Goal: Information Seeking & Learning: Compare options

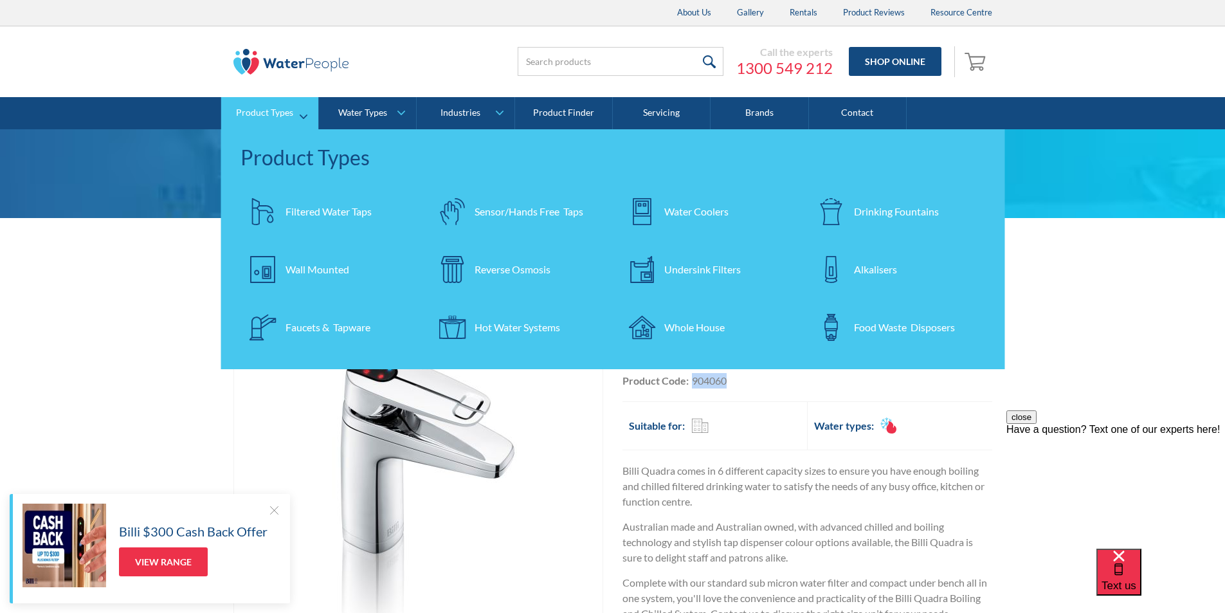
click at [316, 210] on div "Filtered Water Taps" at bounding box center [329, 211] width 86 height 15
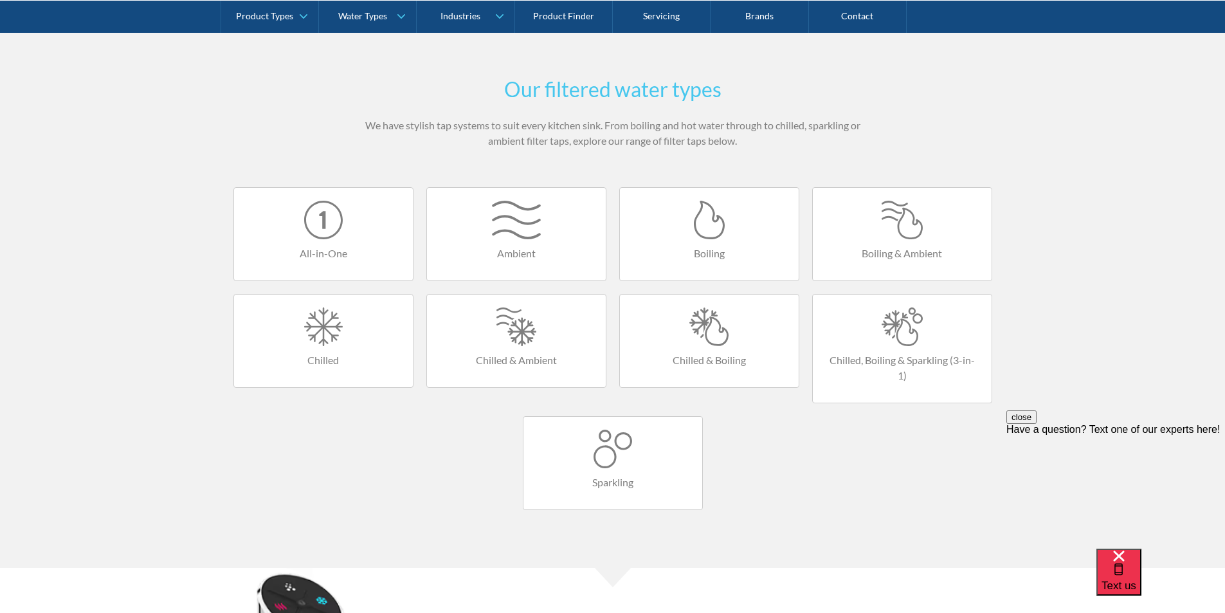
click at [702, 331] on div at bounding box center [709, 326] width 153 height 39
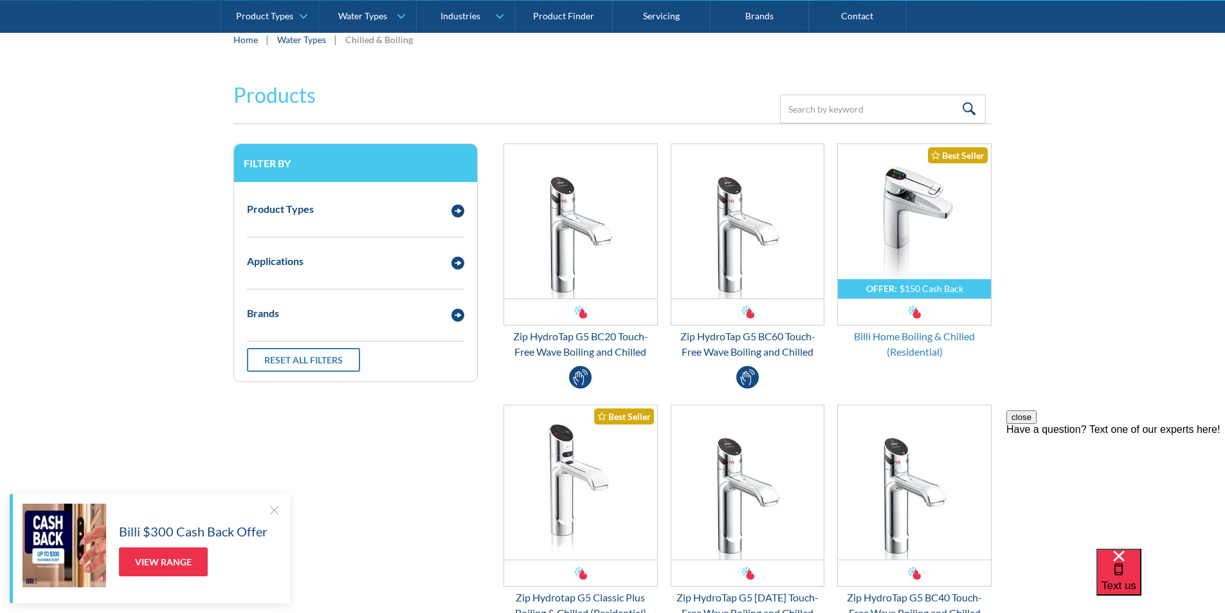
scroll to position [193, 0]
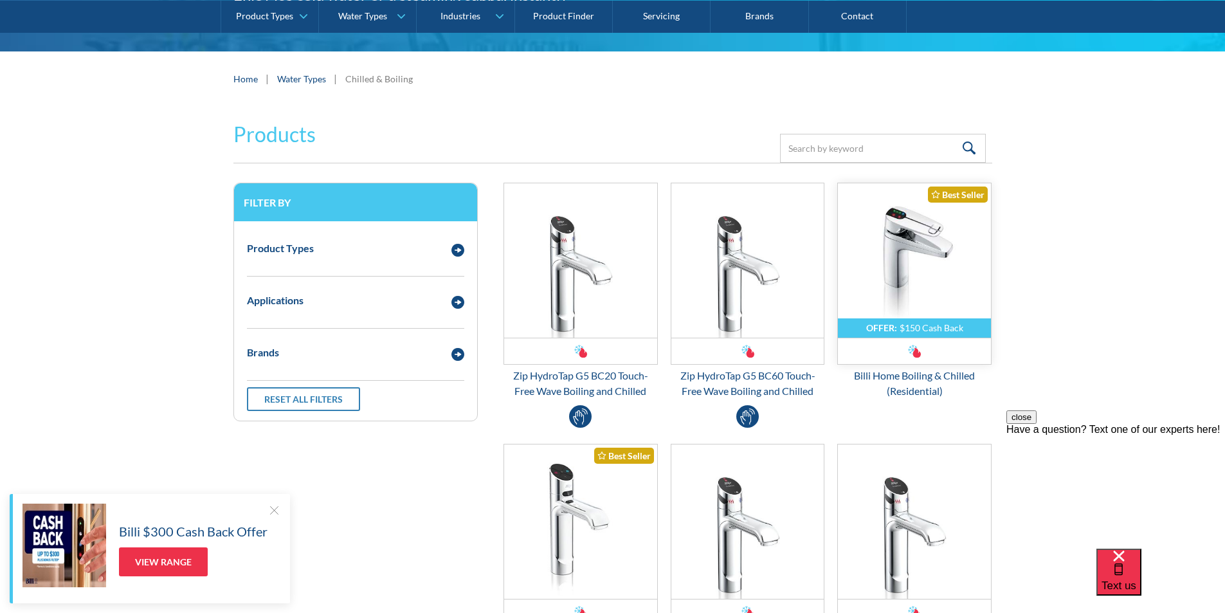
click at [908, 286] on img "Email Form 3" at bounding box center [914, 260] width 153 height 154
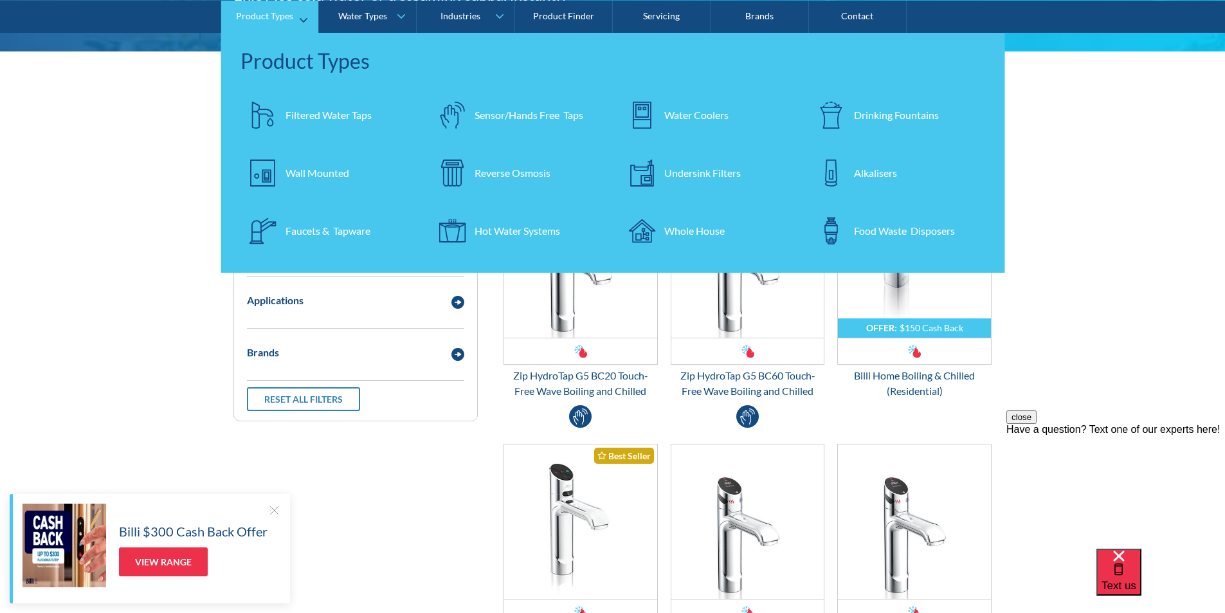
click at [300, 19] on link "Product Types" at bounding box center [269, 16] width 97 height 32
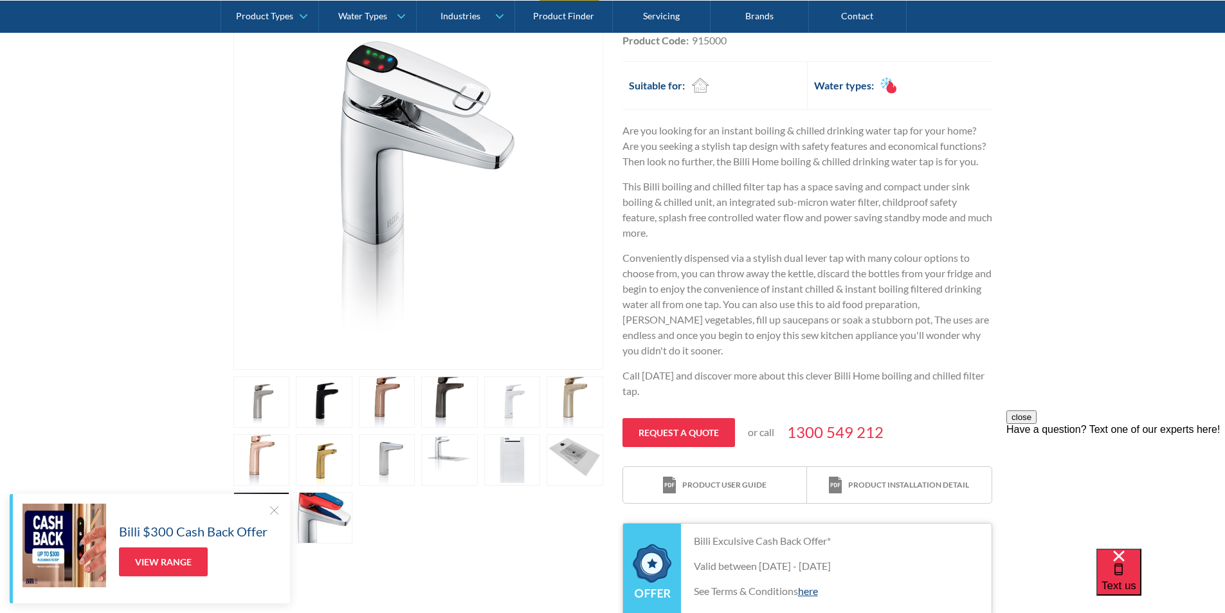
scroll to position [193, 0]
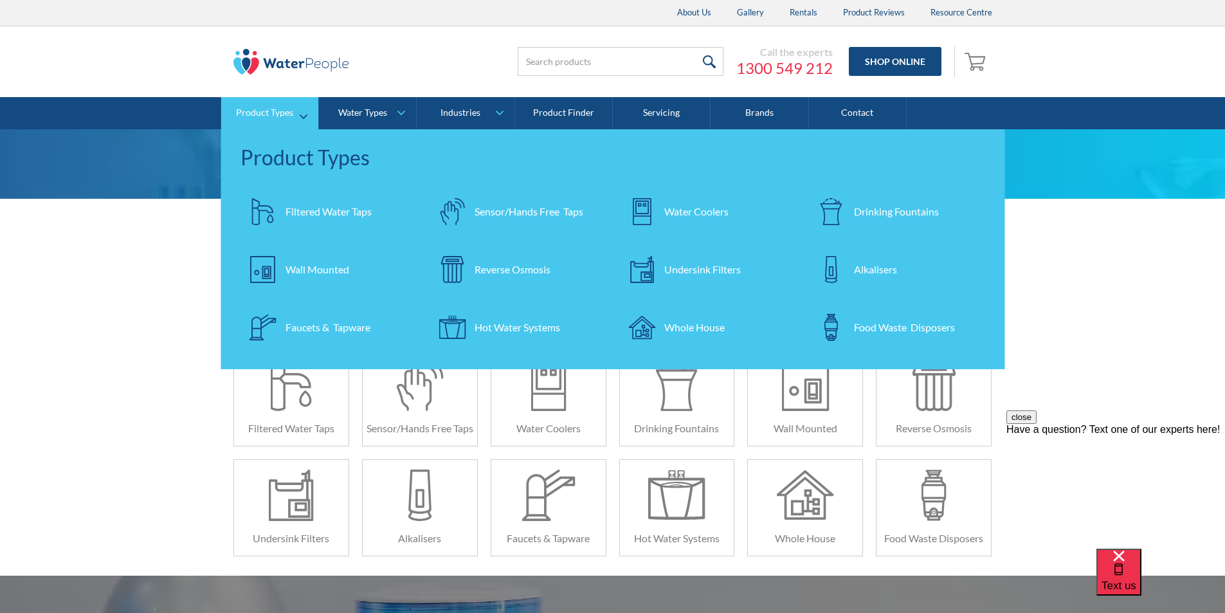
click at [304, 212] on div "Filtered Water Taps" at bounding box center [329, 211] width 86 height 15
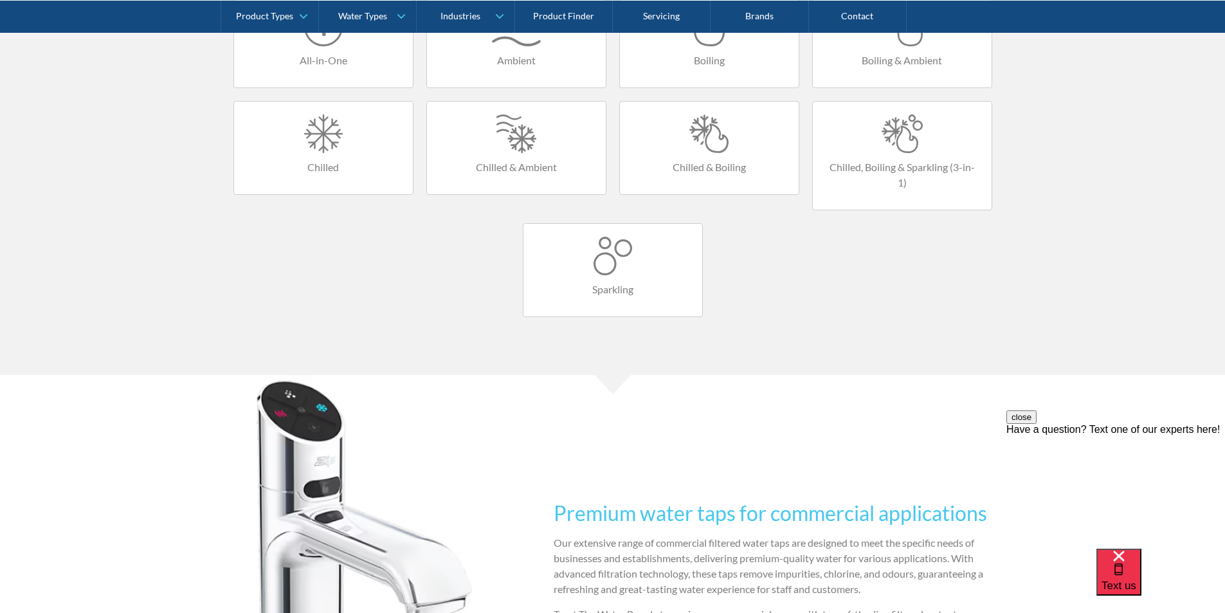
click at [699, 150] on div at bounding box center [709, 134] width 153 height 39
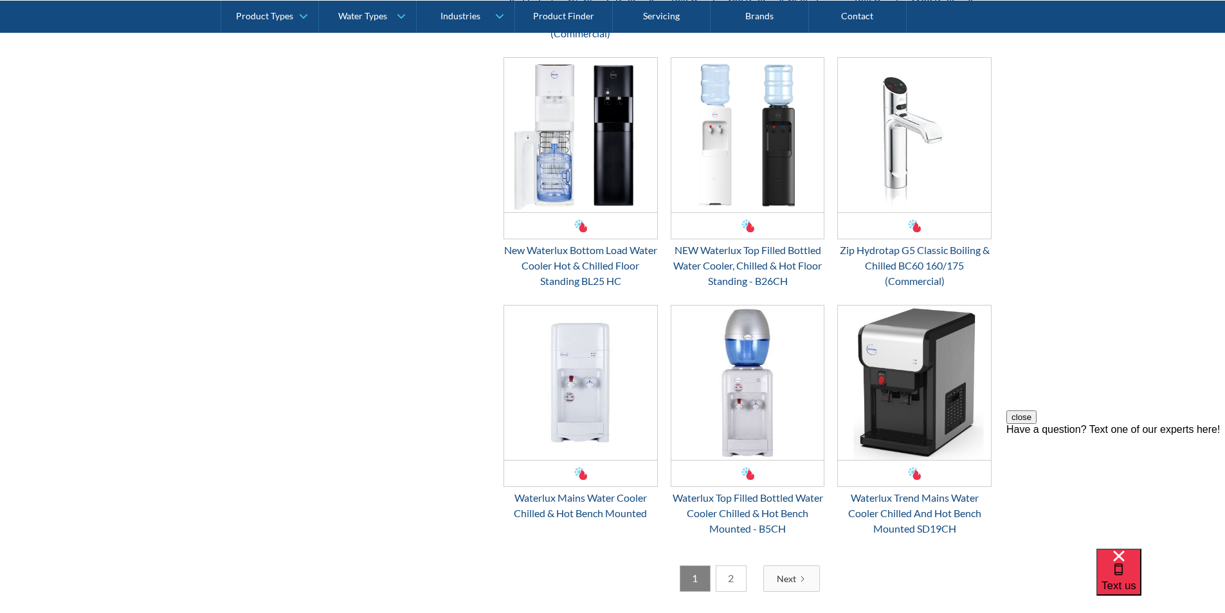
scroll to position [1865, 0]
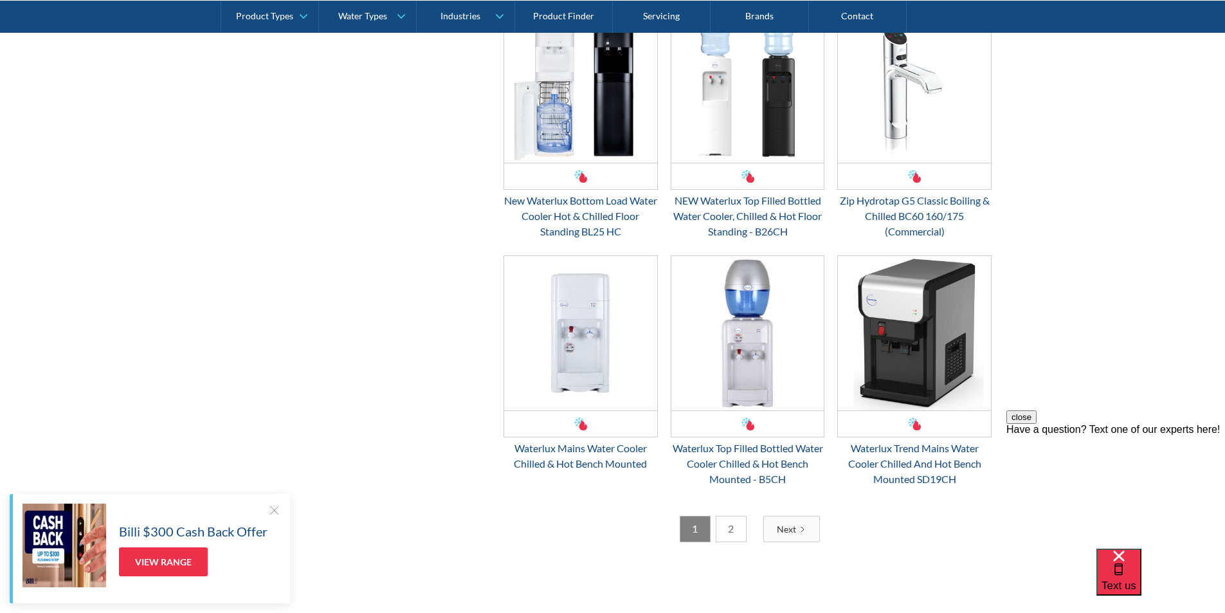
click at [728, 529] on link "2" at bounding box center [731, 529] width 31 height 26
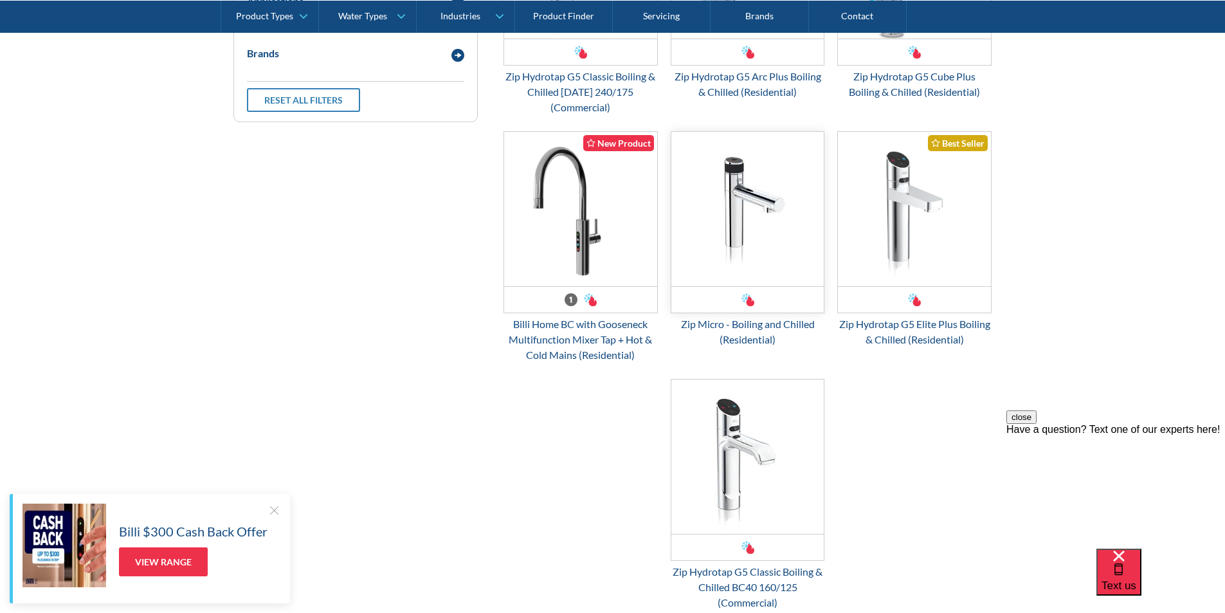
scroll to position [556, 0]
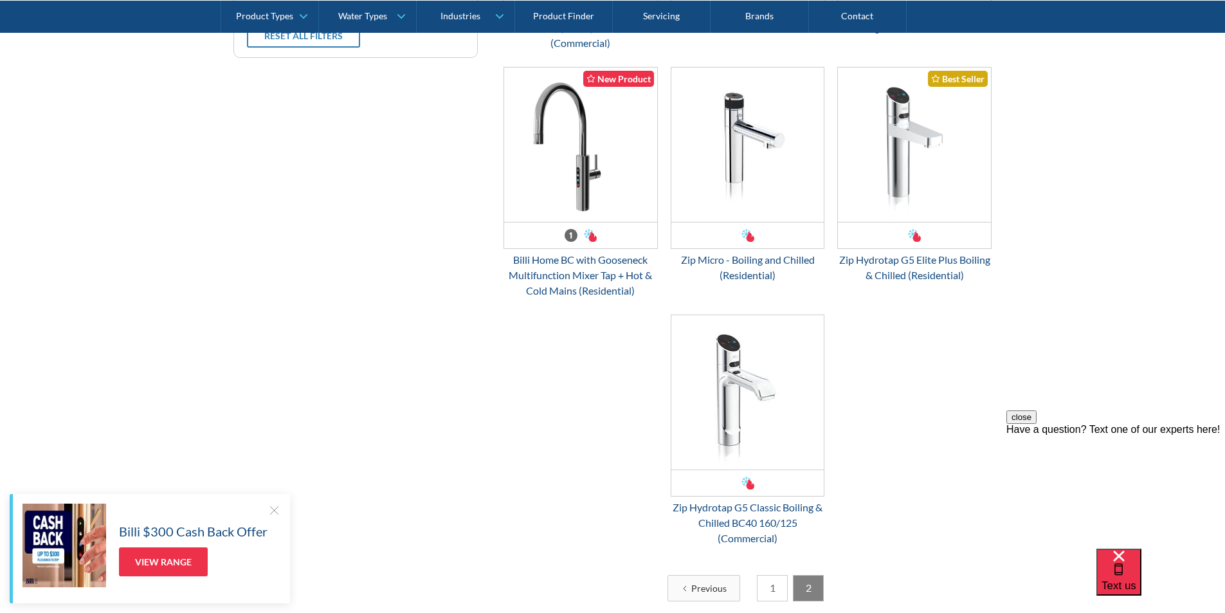
click at [767, 589] on link "1" at bounding box center [772, 588] width 31 height 26
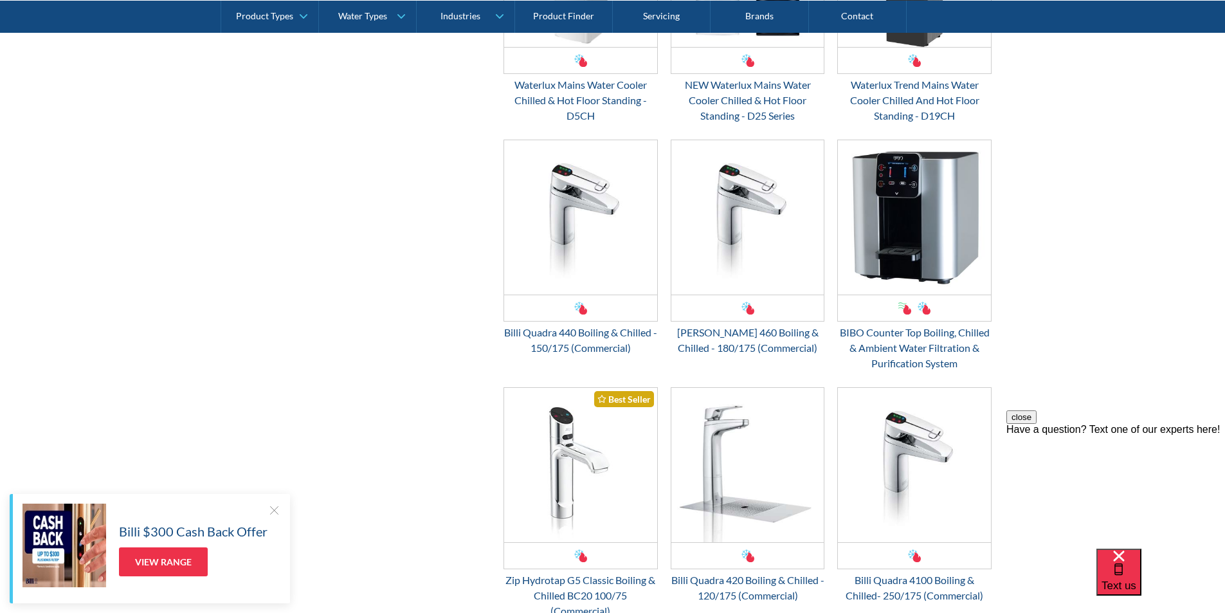
scroll to position [1328, 0]
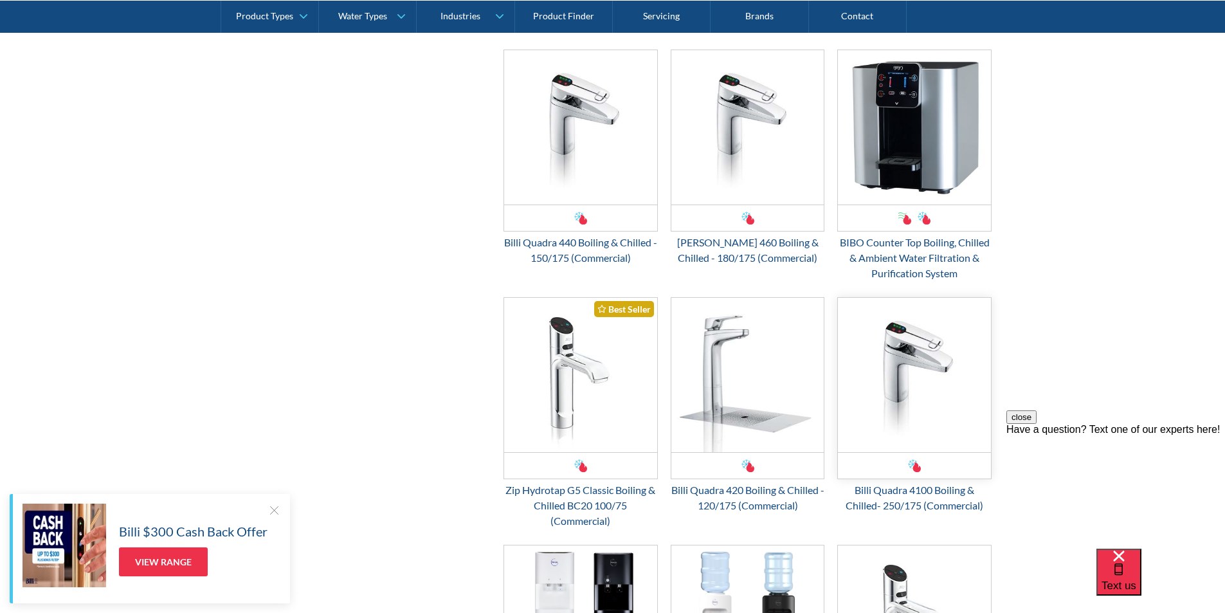
click at [901, 389] on img "Email Form 3" at bounding box center [914, 375] width 153 height 154
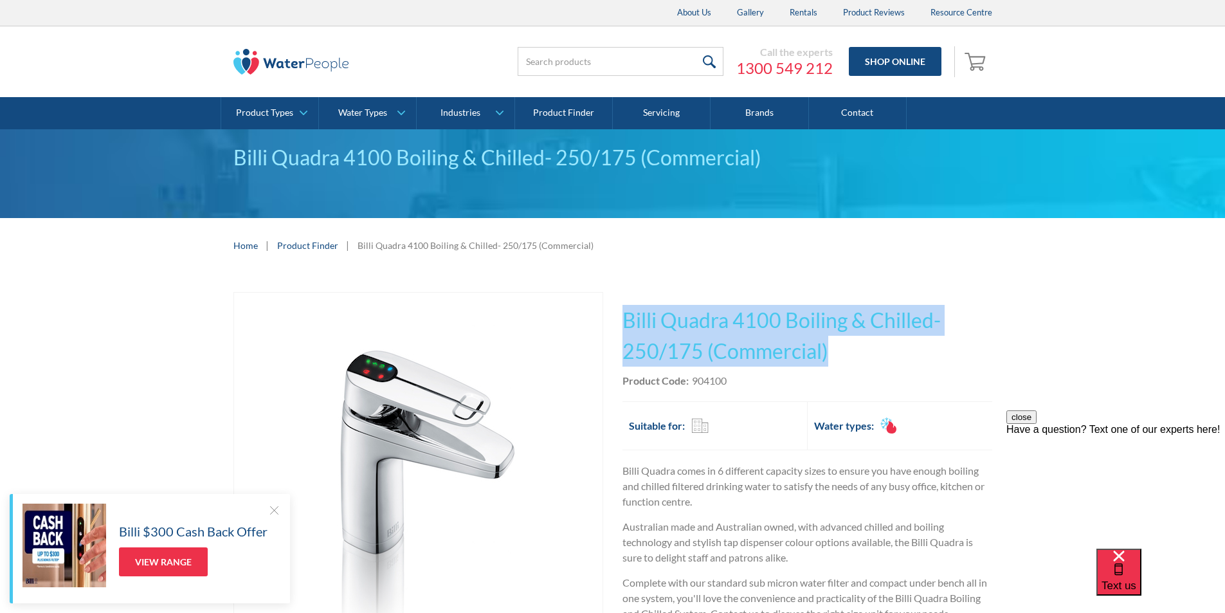
drag, startPoint x: 836, startPoint y: 349, endPoint x: 622, endPoint y: 310, distance: 217.7
click at [623, 309] on h1 "Billi Quadra 4100 Boiling & Chilled- 250/175 (Commercial)" at bounding box center [808, 336] width 370 height 62
copy h1 "Billi Quadra 4100 Boiling & Chilled- 250/175 (Commercial)"
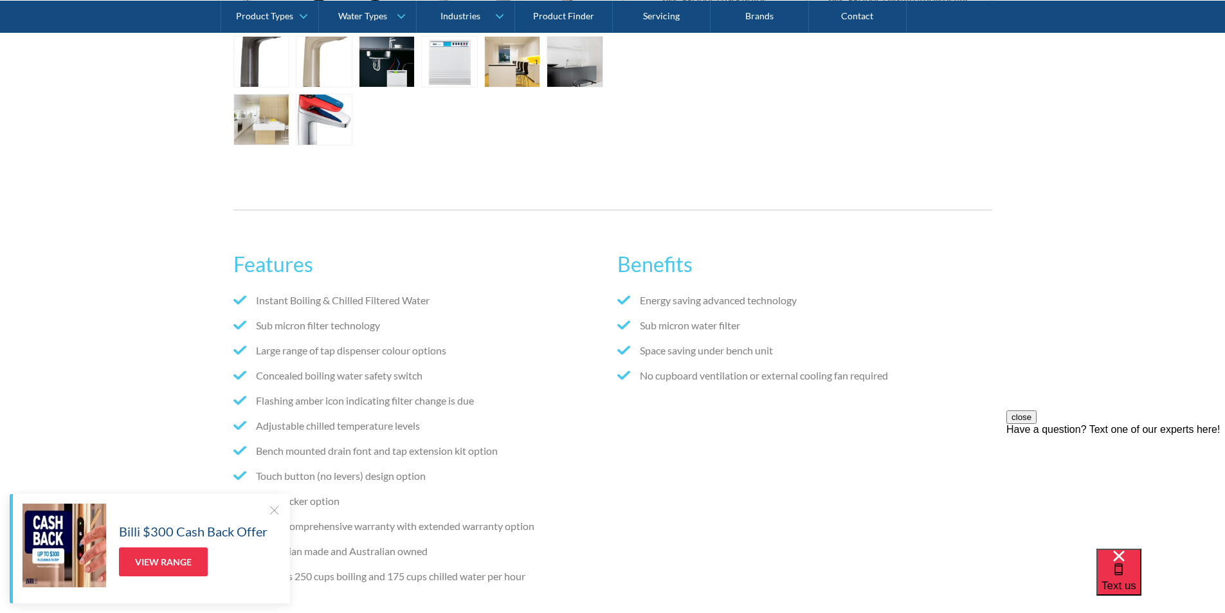
scroll to position [901, 0]
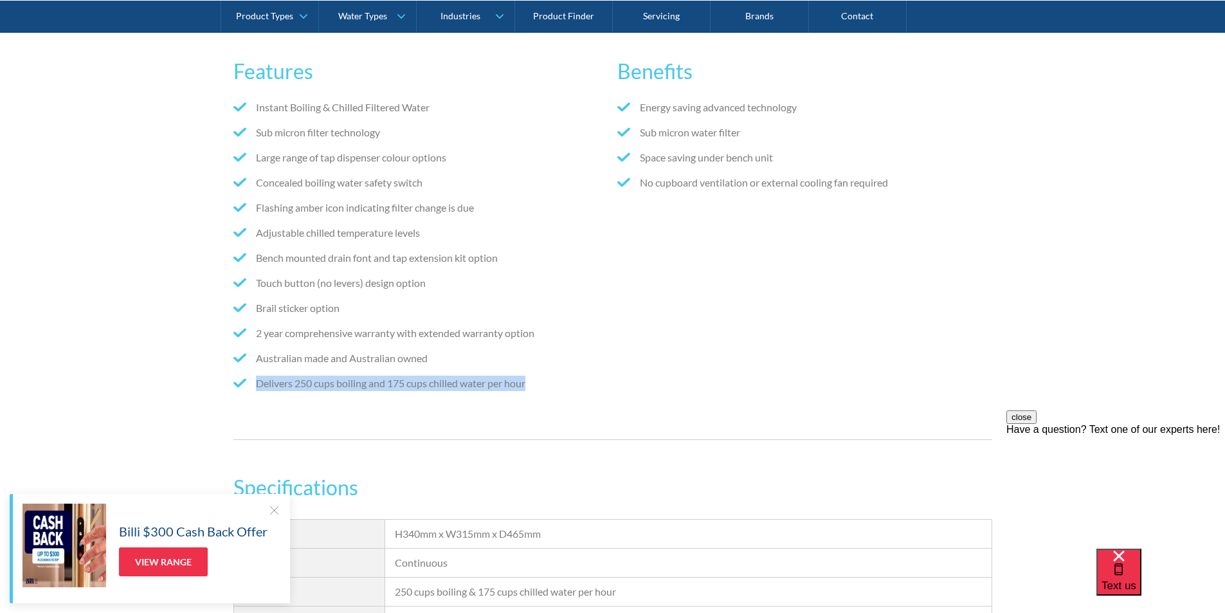
drag, startPoint x: 543, startPoint y: 381, endPoint x: 254, endPoint y: 396, distance: 289.2
click at [254, 396] on ul "Instant Boiling & Chilled Filtered Water Sub micron filter technology Large ran…" at bounding box center [421, 250] width 374 height 301
copy li "Delivers 250 cups boiling and 175 cups chilled water per hour"
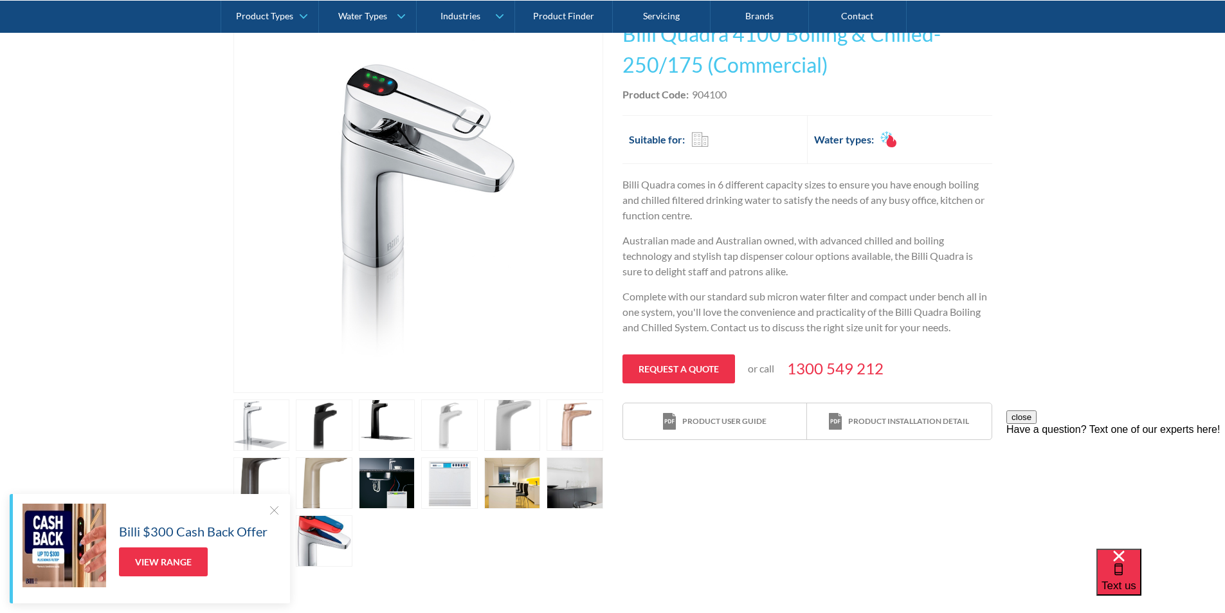
scroll to position [129, 0]
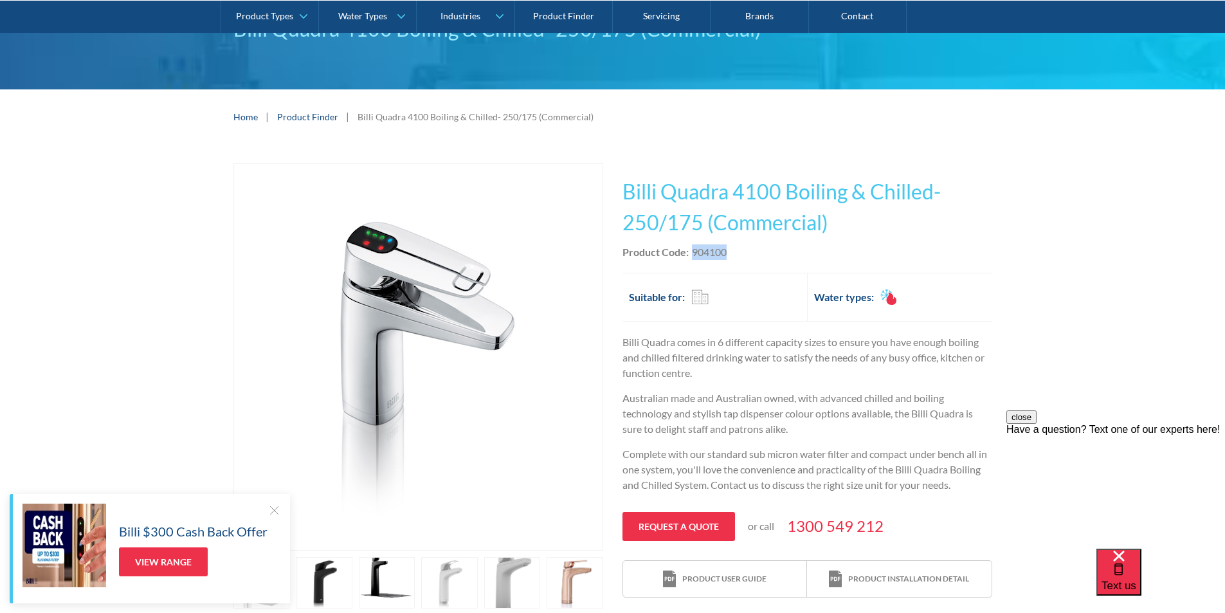
drag, startPoint x: 731, startPoint y: 250, endPoint x: 690, endPoint y: 249, distance: 41.2
click at [690, 249] on div "Product Code: 904100" at bounding box center [808, 251] width 370 height 15
copy div "904100"
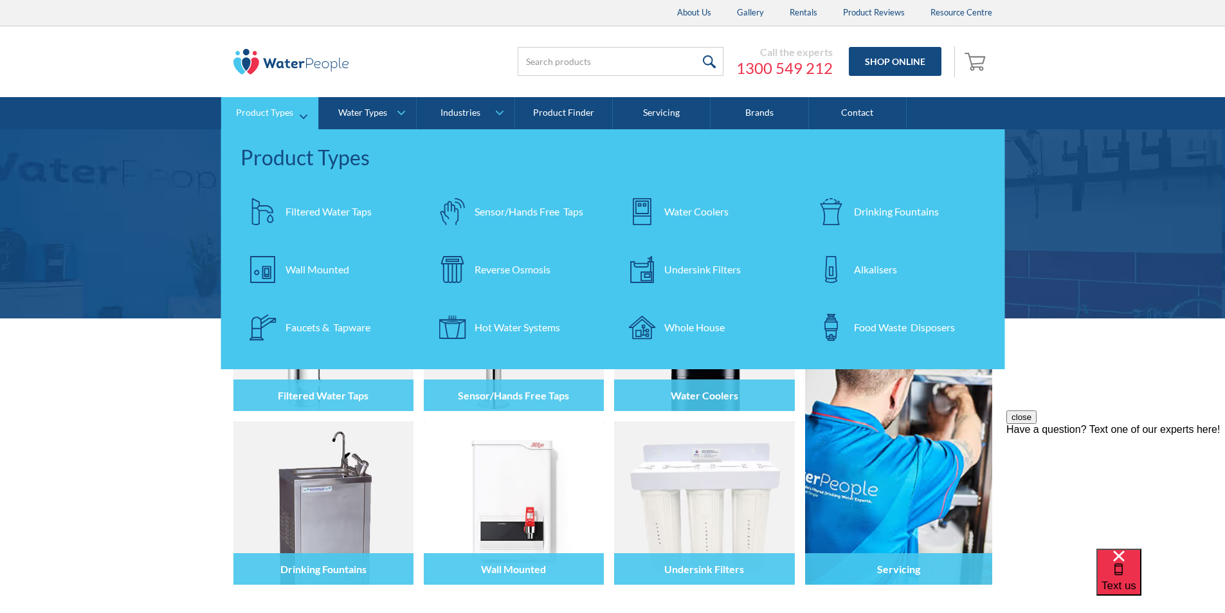
click at [326, 214] on div "Filtered Water Taps" at bounding box center [329, 211] width 86 height 15
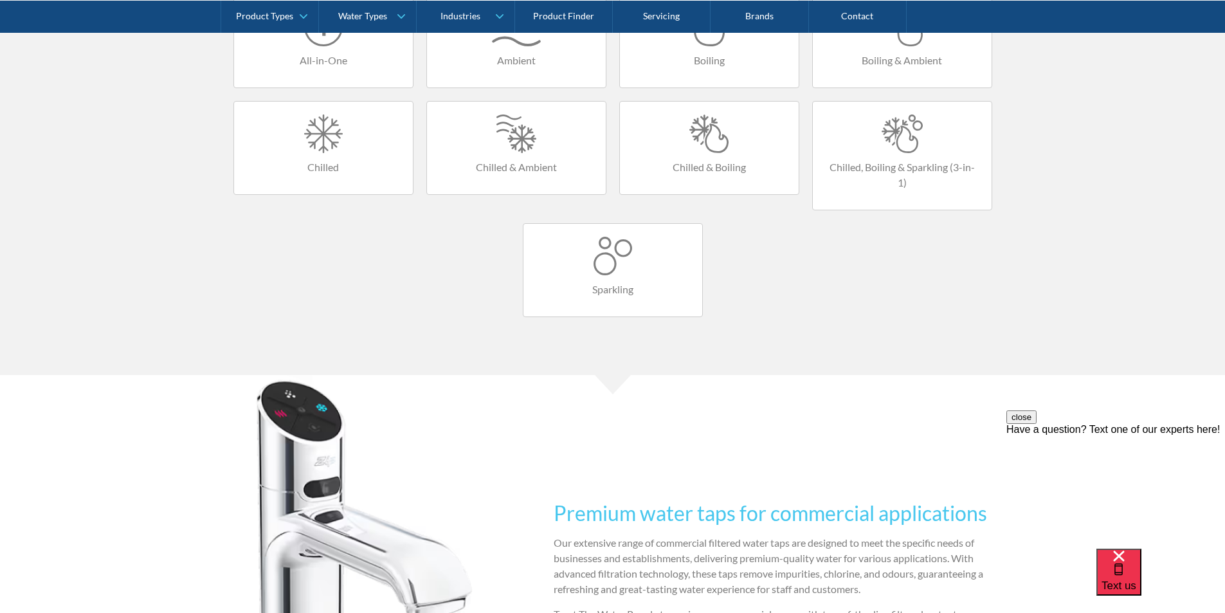
click at [710, 148] on div at bounding box center [709, 134] width 153 height 39
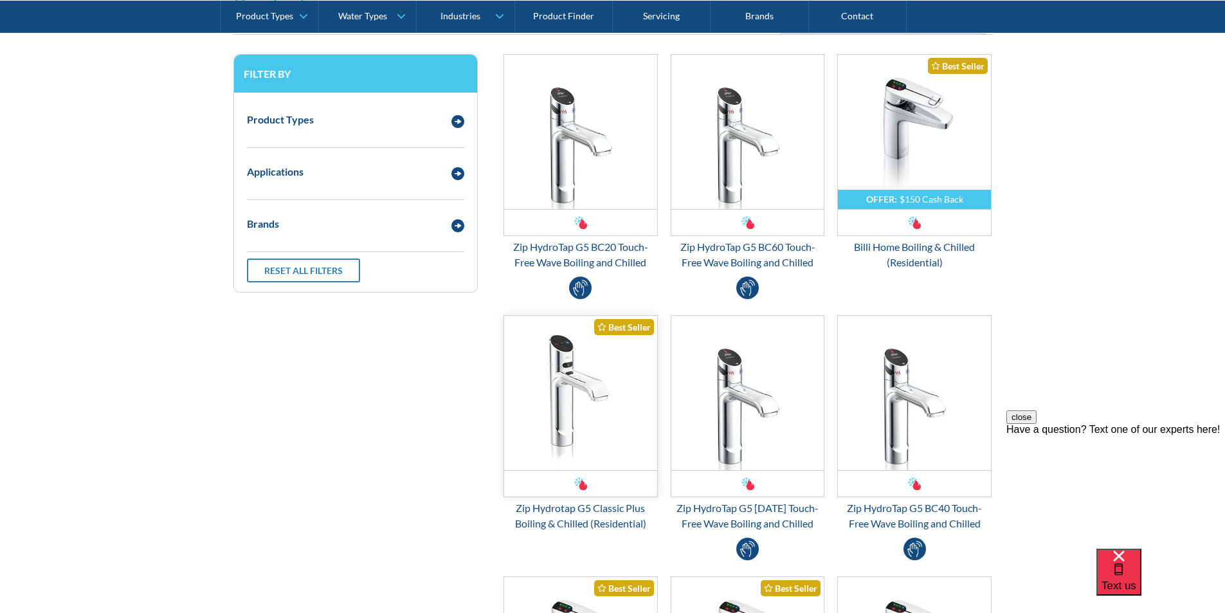
click at [580, 372] on img "Email Form 3" at bounding box center [580, 393] width 153 height 154
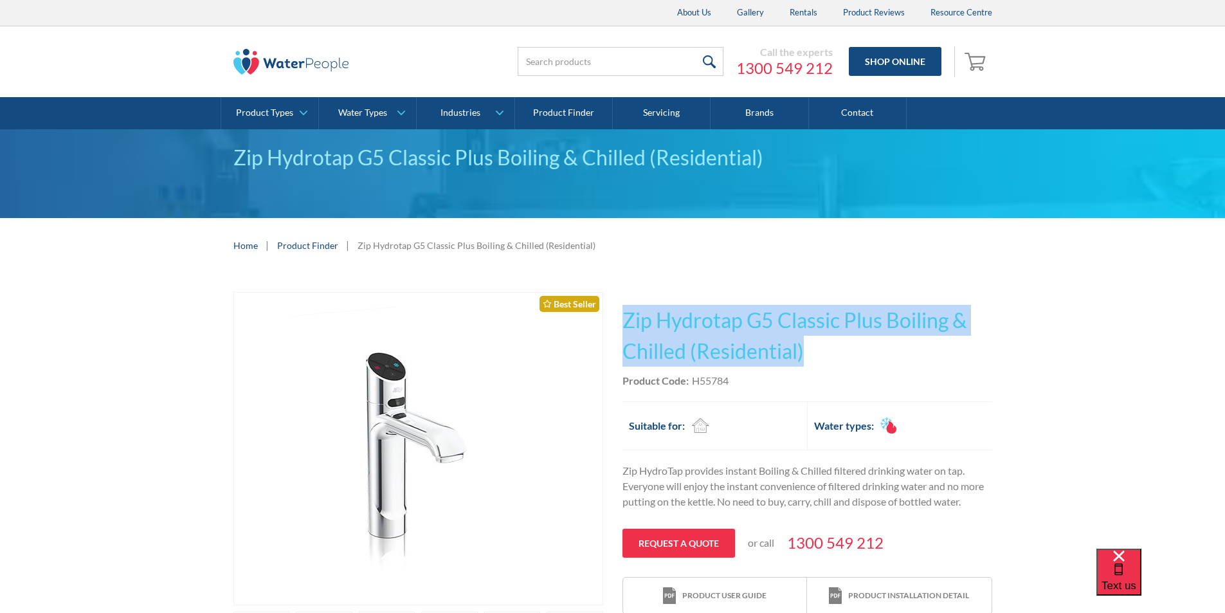
drag, startPoint x: 806, startPoint y: 350, endPoint x: 633, endPoint y: 321, distance: 175.4
click at [621, 320] on div "Play video Fits Most Brands Best Seller No items found. This tap design is incl…" at bounding box center [613, 506] width 759 height 429
copy h1 "Zip Hydrotap G5 Classic Plus Boiling & Chilled (Residential)"
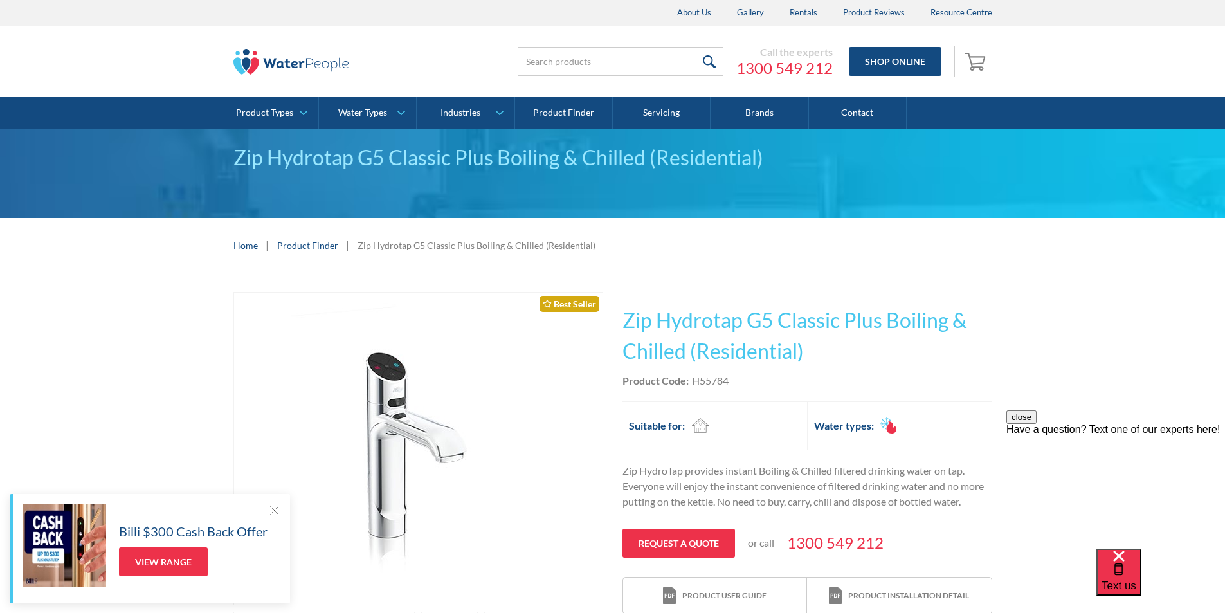
click at [740, 379] on div "Product Code: H55784" at bounding box center [808, 380] width 370 height 15
drag, startPoint x: 738, startPoint y: 380, endPoint x: 701, endPoint y: 380, distance: 37.3
click at [695, 378] on div "Product Code: H55784" at bounding box center [808, 380] width 370 height 15
copy div "H55784"
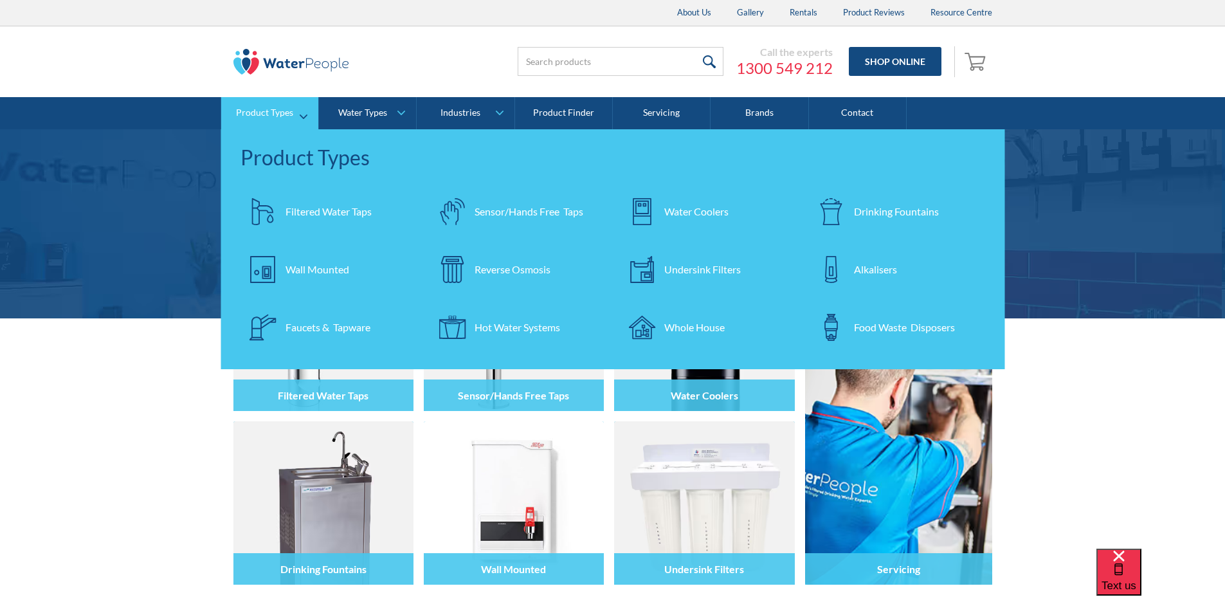
click at [316, 208] on div "Filtered Water Taps" at bounding box center [329, 211] width 86 height 15
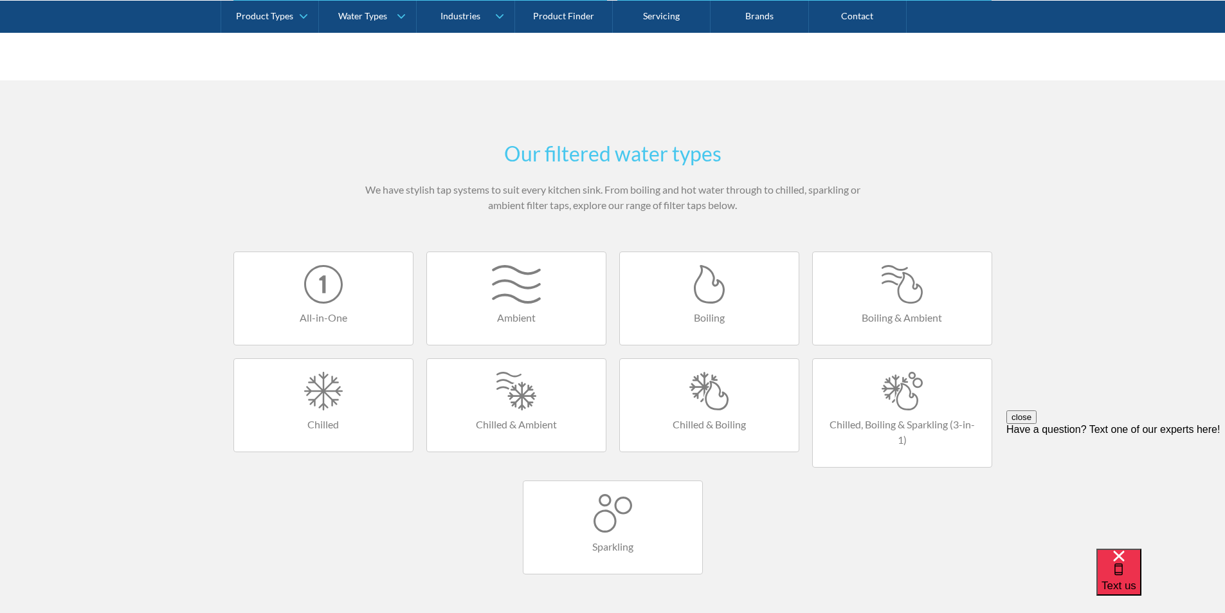
click at [704, 400] on div at bounding box center [709, 391] width 153 height 39
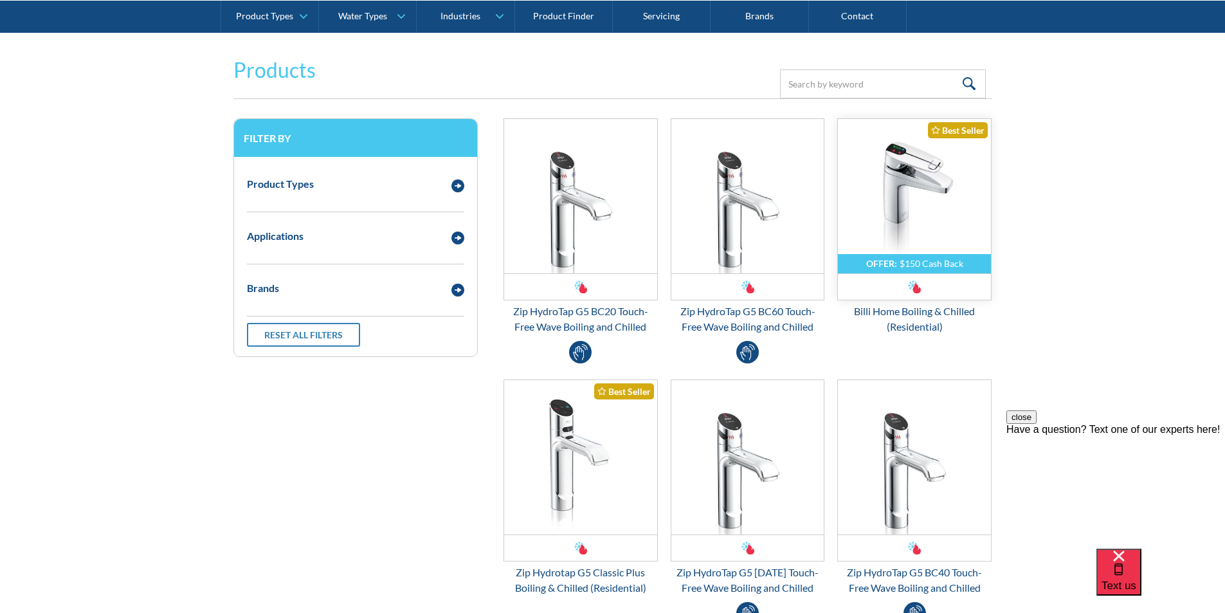
click at [909, 210] on img "Email Form 3" at bounding box center [914, 196] width 153 height 154
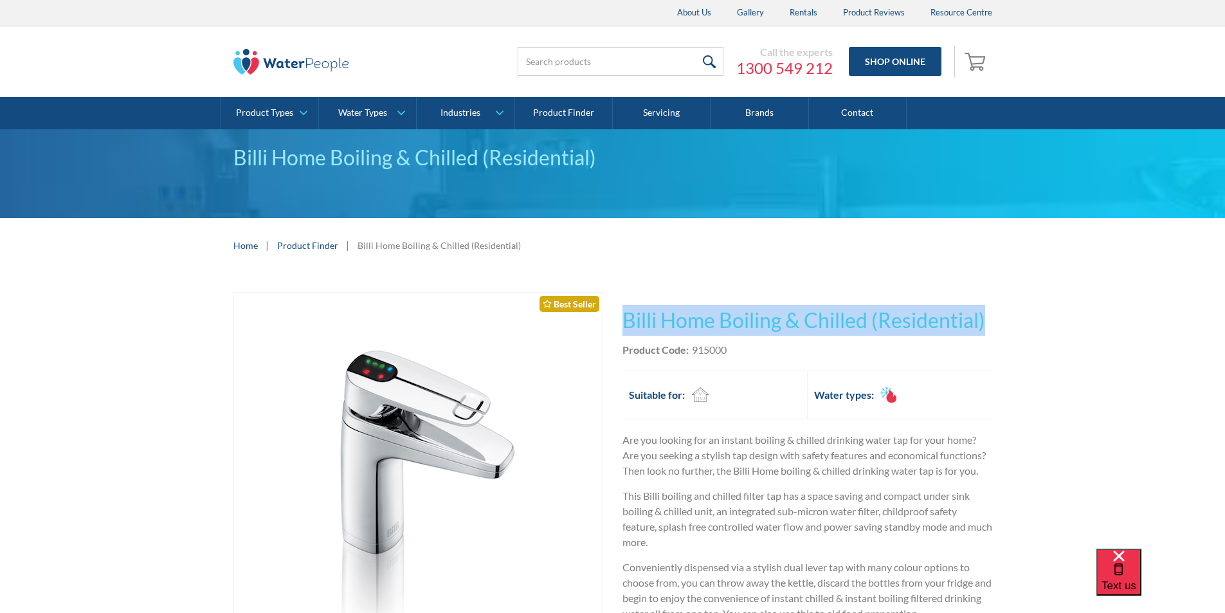
drag, startPoint x: 999, startPoint y: 315, endPoint x: 618, endPoint y: 297, distance: 381.9
click at [618, 297] on div "Play video Fits Most Brands Best Seller No items found. This tap design is incl…" at bounding box center [612, 610] width 1225 height 675
copy h1 "Billi Home Boiling & Chilled (Residential)"
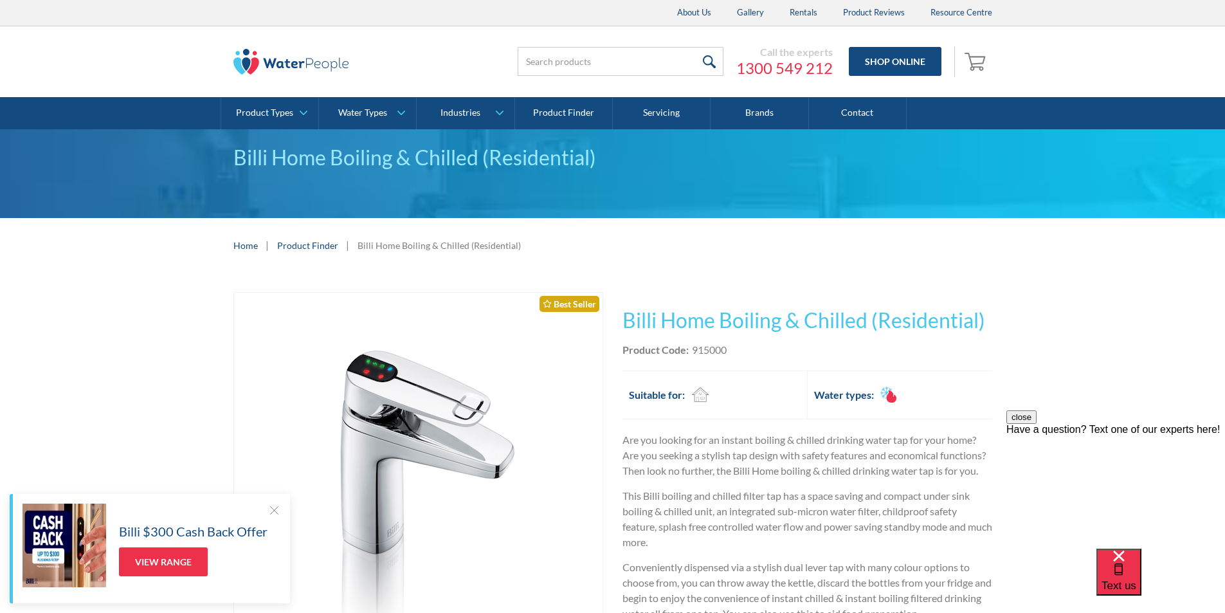
click at [749, 347] on div "Product Code: 915000" at bounding box center [808, 349] width 370 height 15
drag, startPoint x: 734, startPoint y: 351, endPoint x: 698, endPoint y: 345, distance: 36.4
click at [695, 342] on div "Product Code: 915000" at bounding box center [808, 349] width 370 height 15
click at [737, 352] on div "Product Code: 915000" at bounding box center [808, 349] width 370 height 15
drag, startPoint x: 731, startPoint y: 347, endPoint x: 699, endPoint y: 351, distance: 31.8
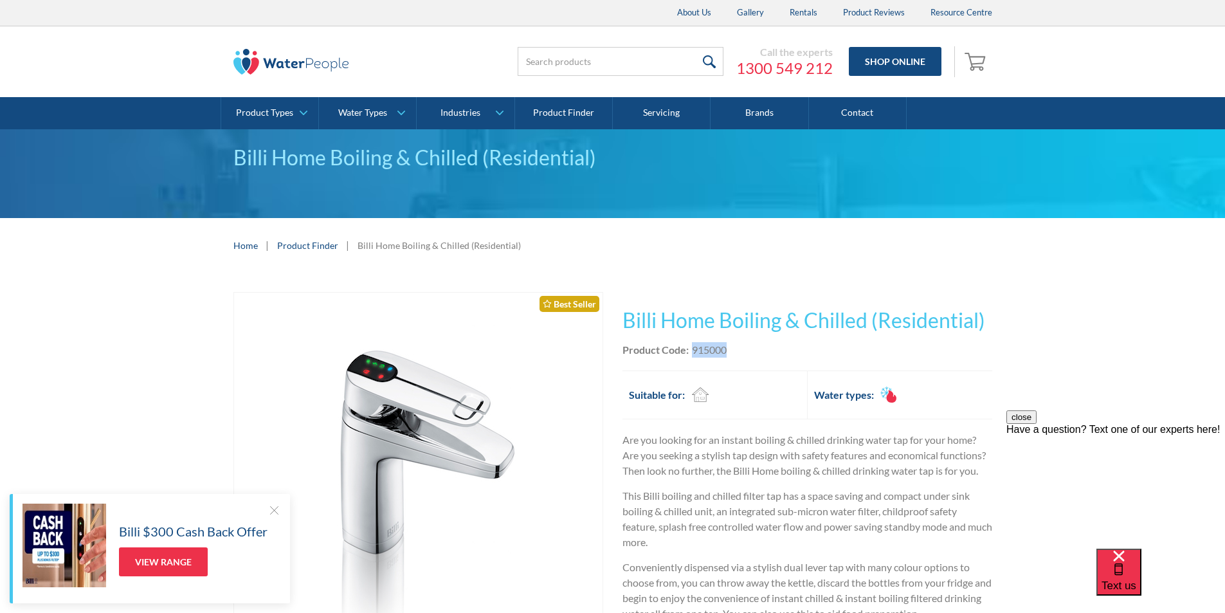
click at [693, 351] on div "Product Code: 915000" at bounding box center [808, 349] width 370 height 15
copy div "915000"
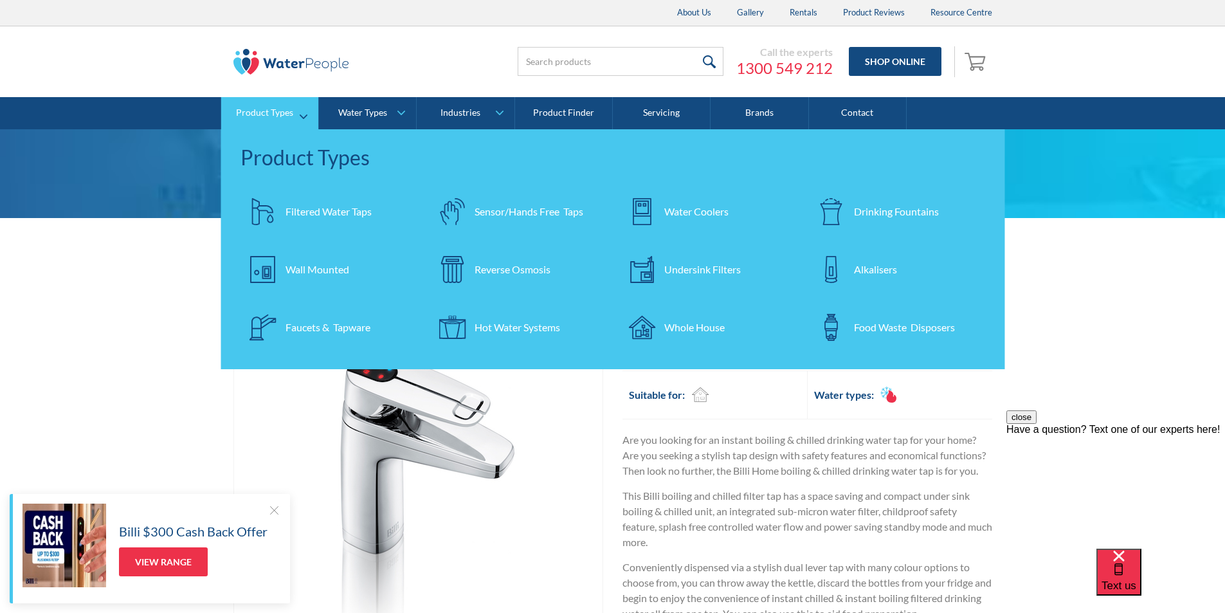
click at [322, 208] on div "Filtered Water Taps" at bounding box center [329, 211] width 86 height 15
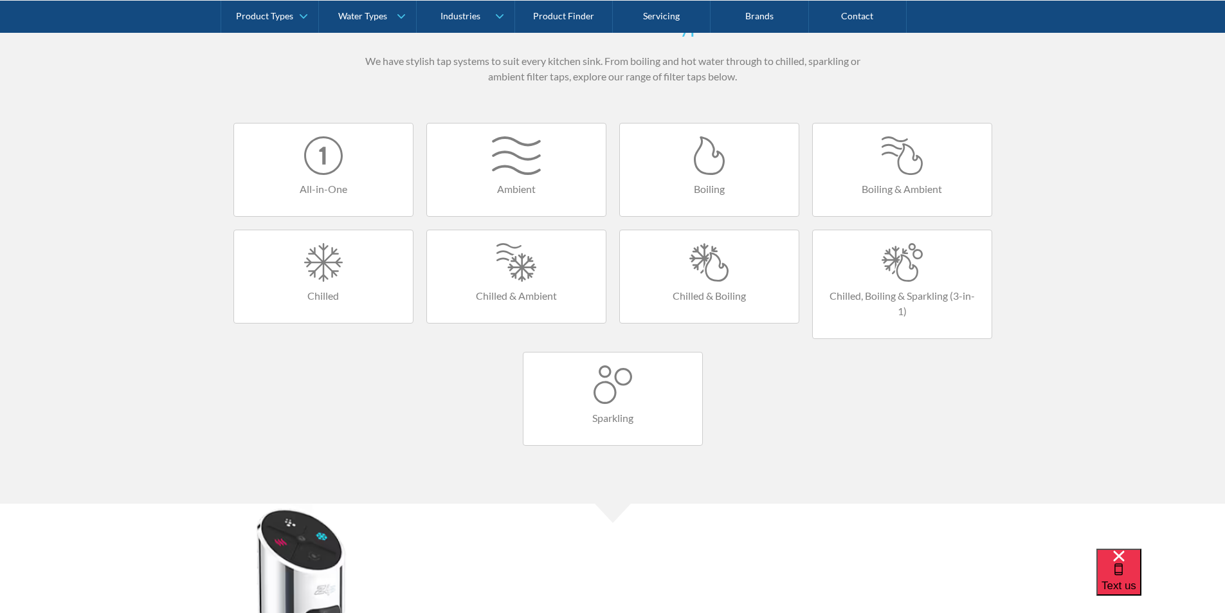
click at [905, 174] on div at bounding box center [902, 155] width 153 height 39
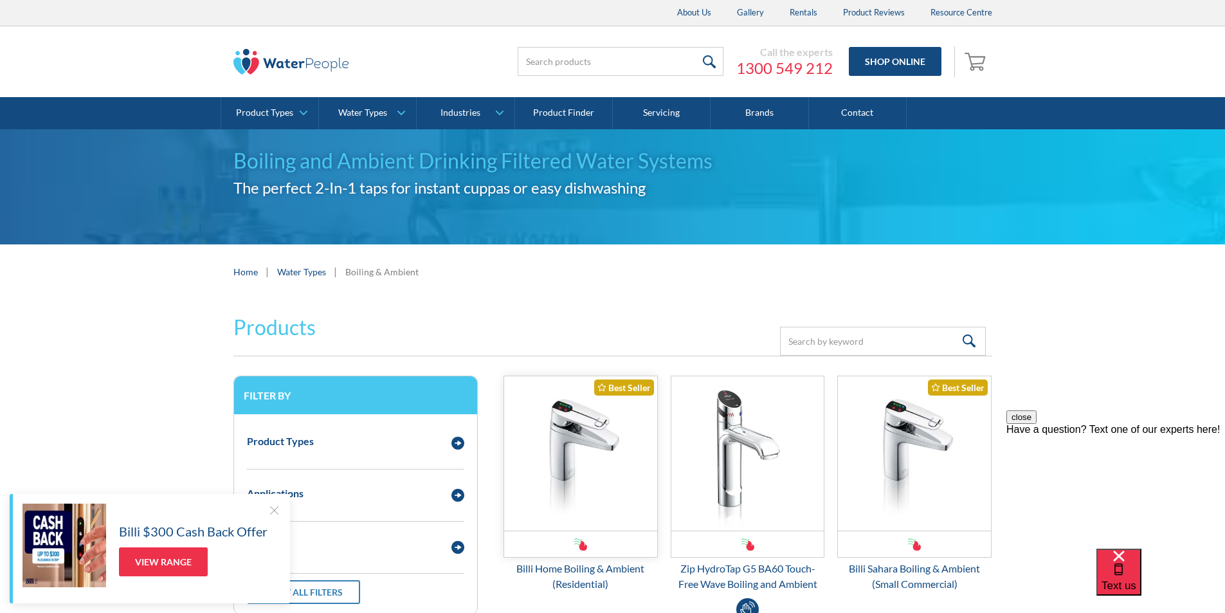
click at [574, 417] on img "Email Form 3" at bounding box center [580, 453] width 153 height 154
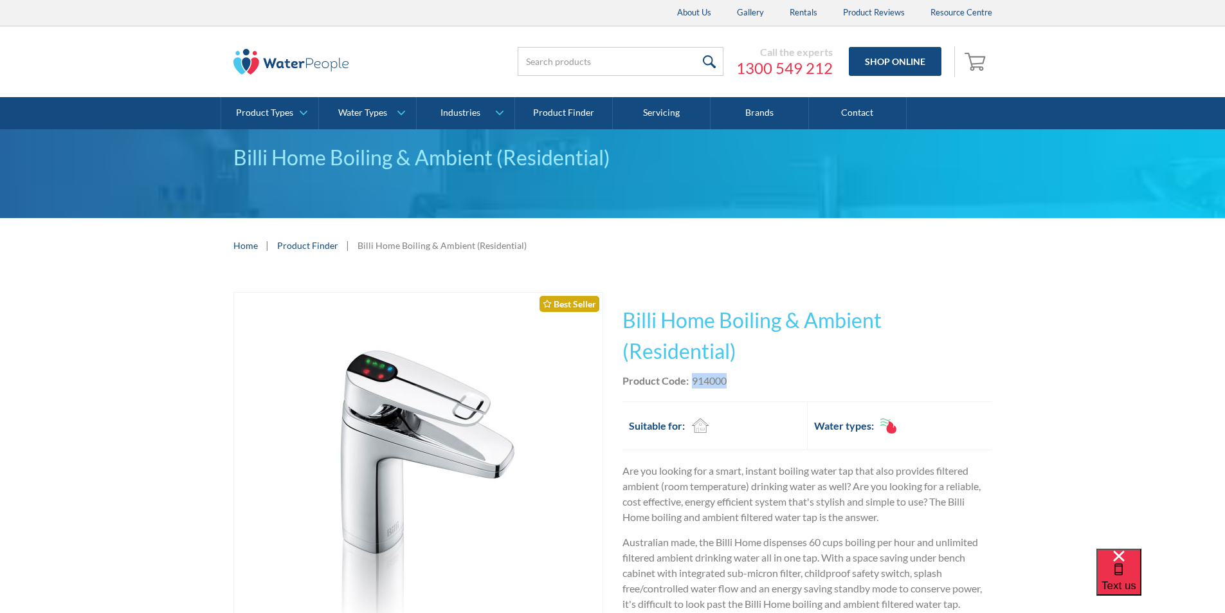
drag, startPoint x: 732, startPoint y: 380, endPoint x: 693, endPoint y: 382, distance: 38.6
click at [693, 382] on div "Product Code: 914000" at bounding box center [808, 380] width 370 height 15
copy div "914000"
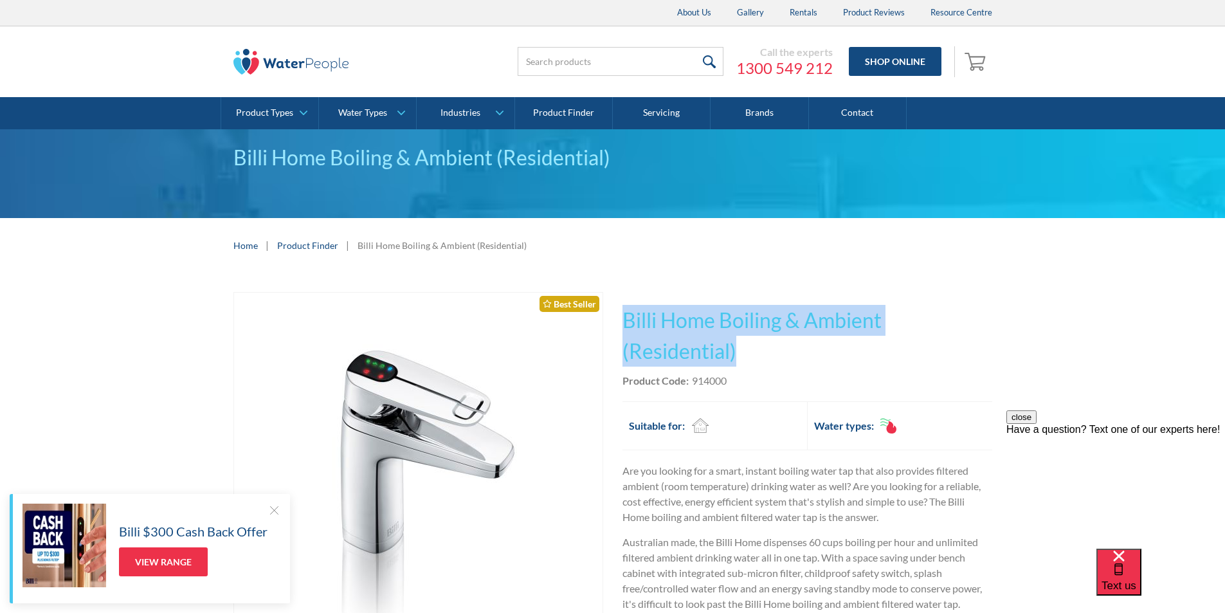
drag, startPoint x: 745, startPoint y: 345, endPoint x: 627, endPoint y: 322, distance: 120.1
click at [627, 321] on h1 "Billi Home Boiling & Ambient (Residential)" at bounding box center [808, 336] width 370 height 62
copy h1 "Billi Home Boiling & Ambient (Residential)"
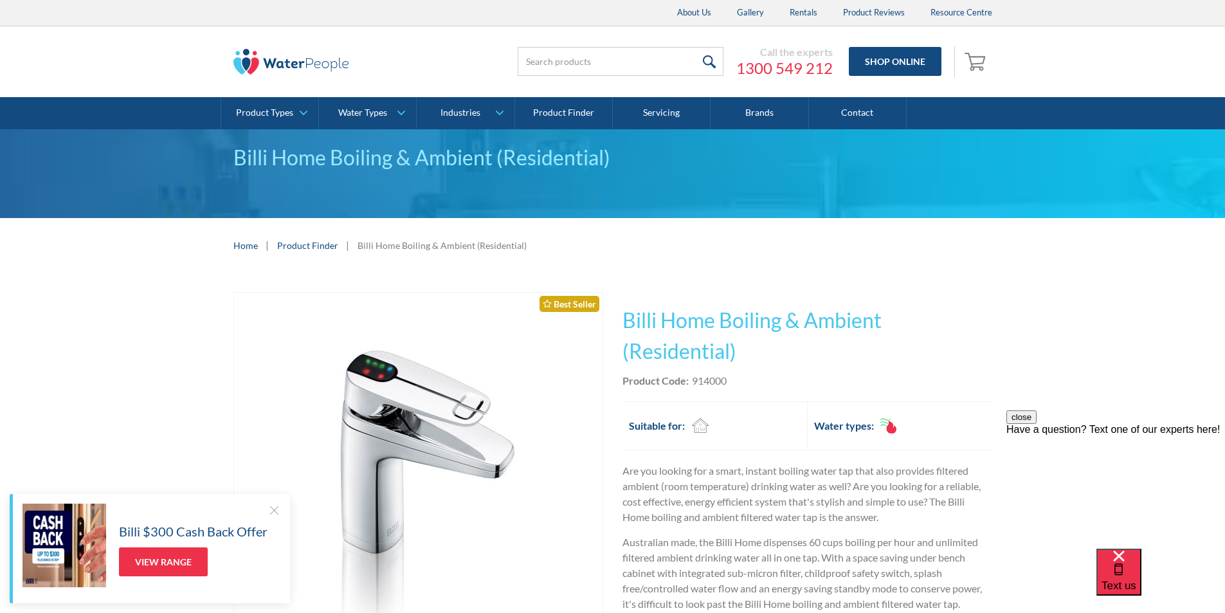
click at [732, 389] on div "This tap design is included in our standard range tap options when you purchase…" at bounding box center [808, 517] width 370 height 450
drag, startPoint x: 730, startPoint y: 378, endPoint x: 693, endPoint y: 384, distance: 37.8
click at [693, 384] on div "Product Code: 914000" at bounding box center [808, 380] width 370 height 15
copy div "914000"
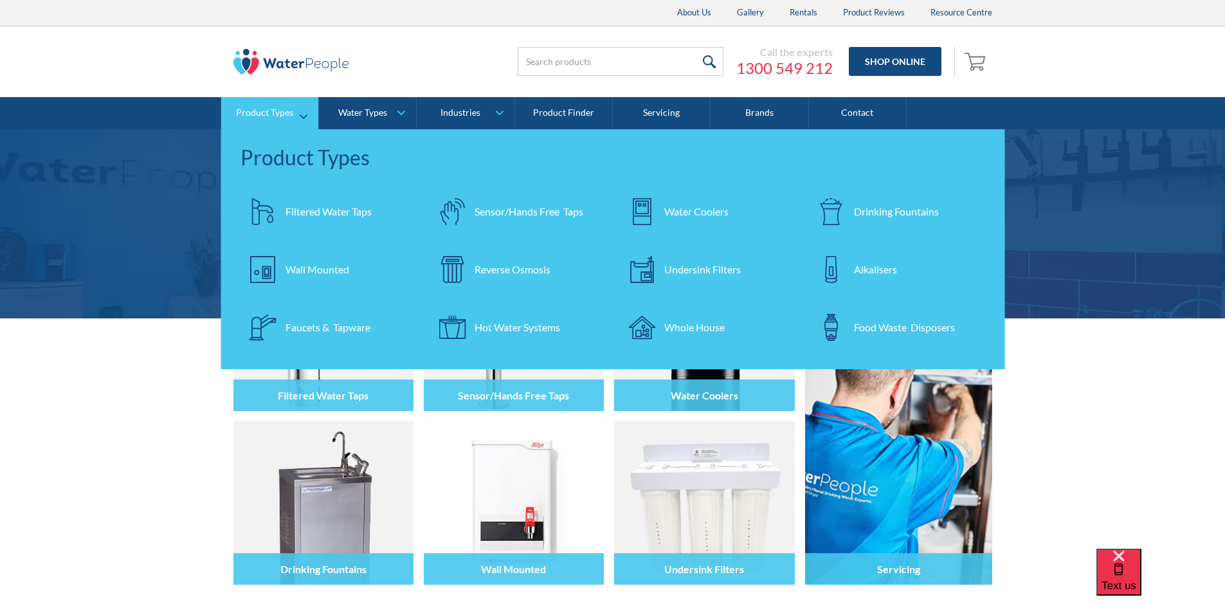
click at [874, 208] on div "Drinking Fountains" at bounding box center [896, 211] width 85 height 15
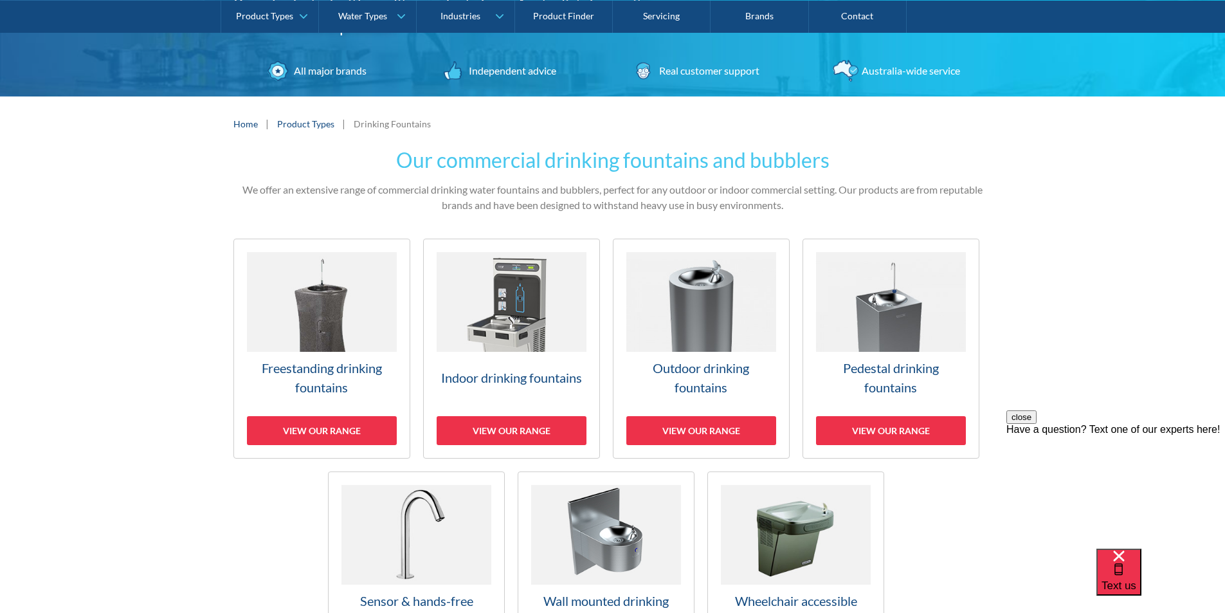
scroll to position [193, 0]
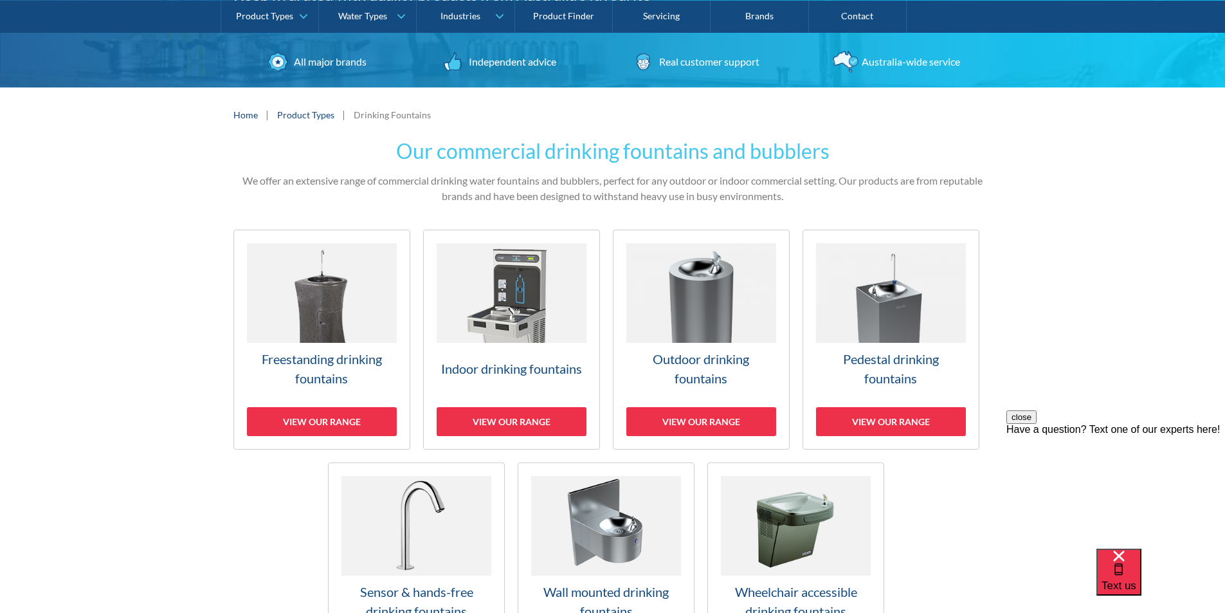
click at [327, 313] on img at bounding box center [322, 293] width 150 height 100
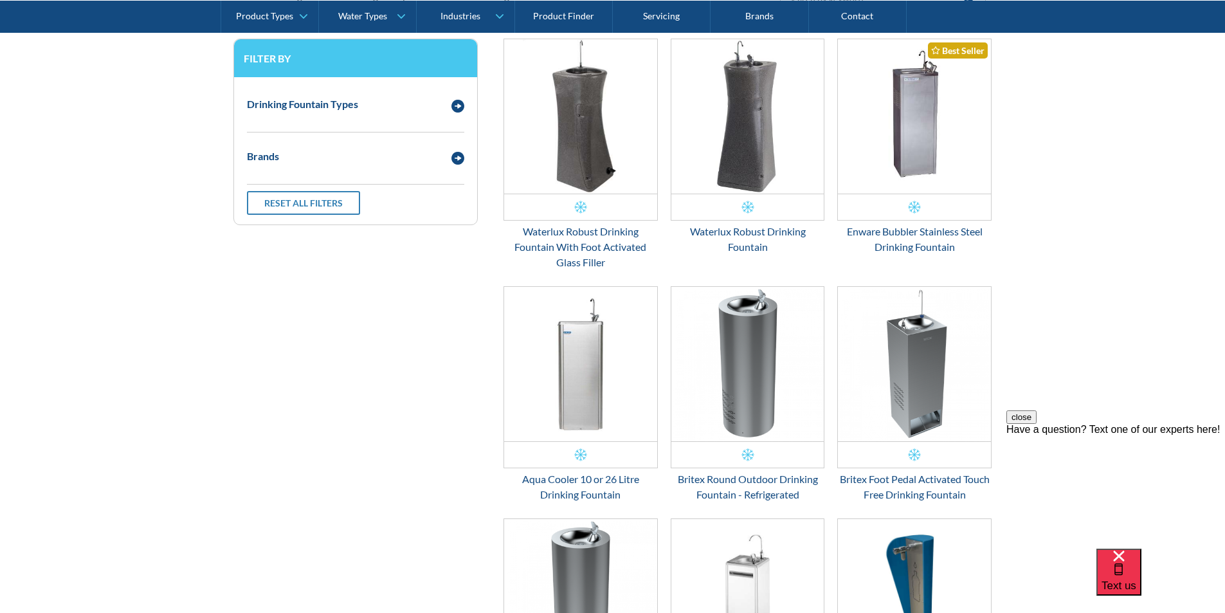
scroll to position [541, 0]
click at [577, 378] on img "Email Form 3" at bounding box center [580, 363] width 153 height 154
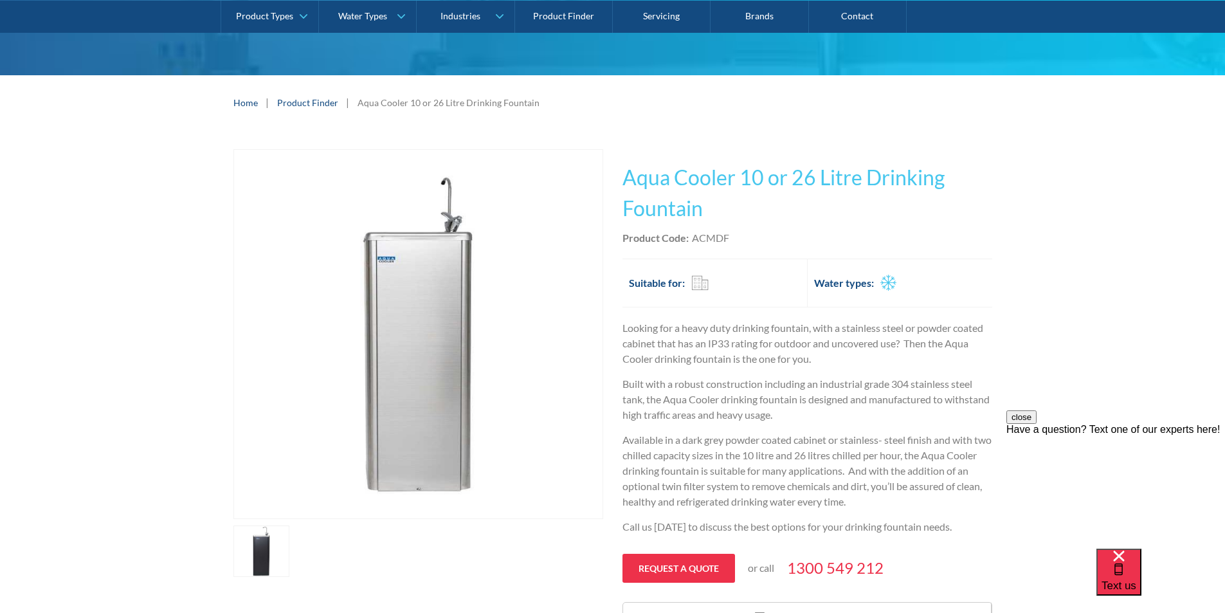
scroll to position [129, 0]
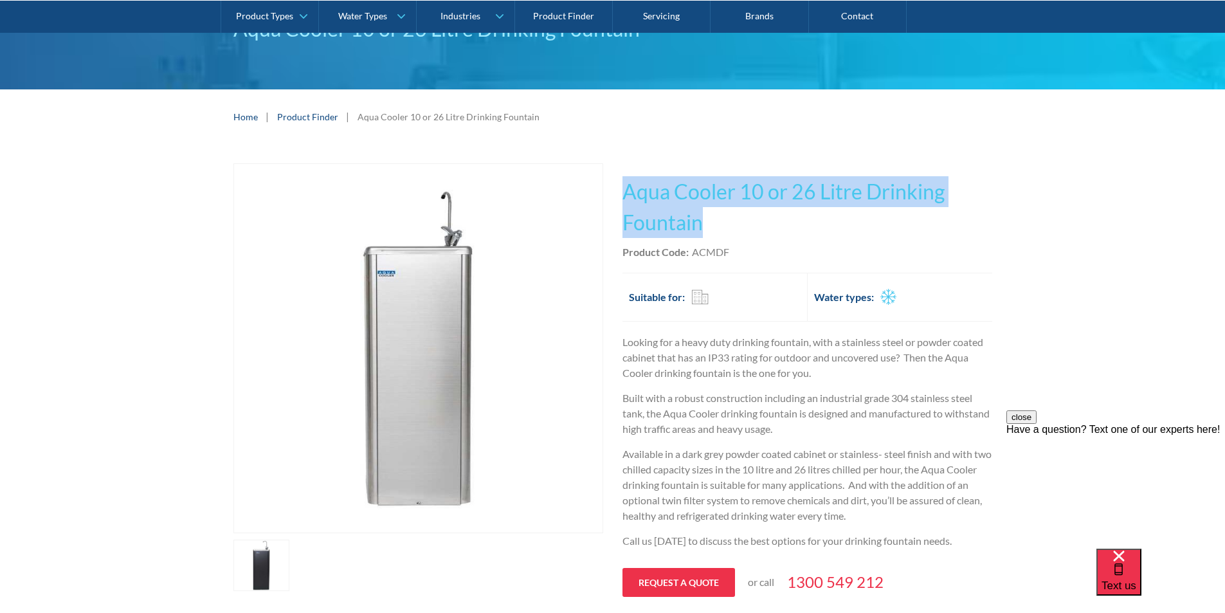
drag, startPoint x: 710, startPoint y: 221, endPoint x: 624, endPoint y: 181, distance: 94.4
click at [624, 181] on h1 "Aqua Cooler 10 or 26 Litre Drinking Fountain" at bounding box center [808, 207] width 370 height 62
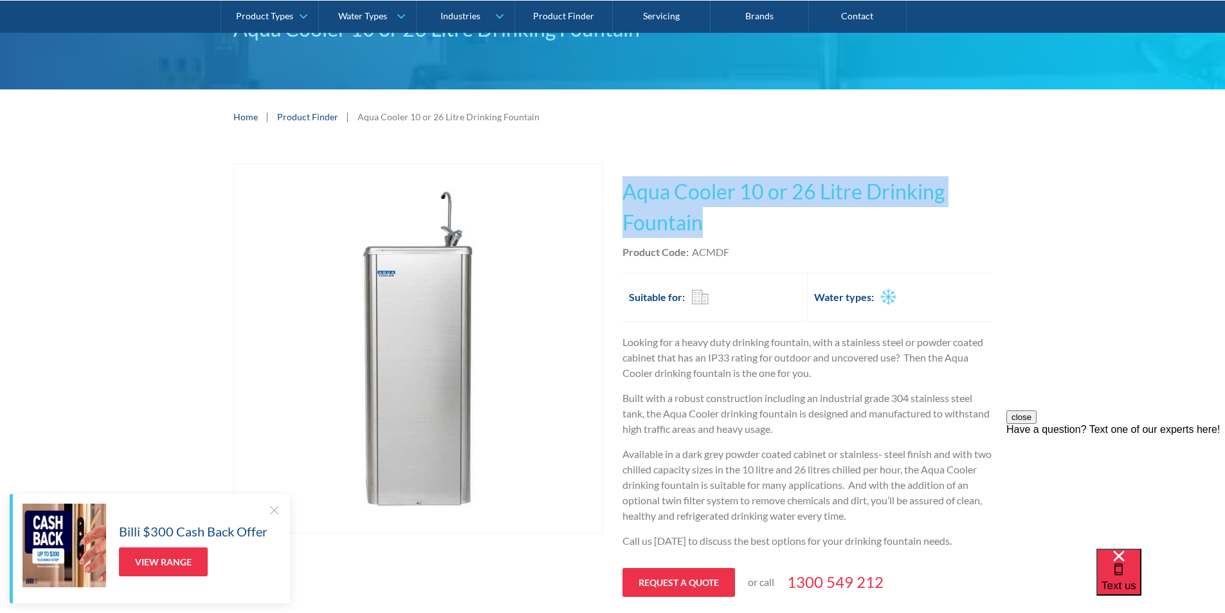
copy h1 "Aqua Cooler 10 or 26 Litre Drinking Fountain"
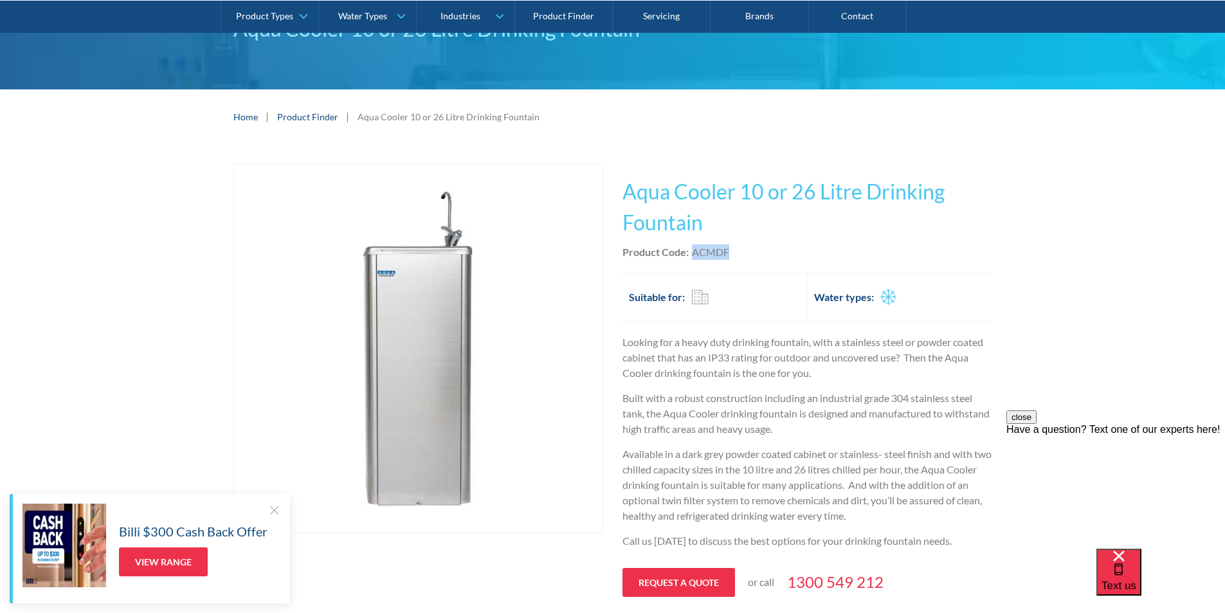
drag, startPoint x: 730, startPoint y: 251, endPoint x: 694, endPoint y: 246, distance: 36.3
click at [694, 246] on div "Product Code: ACMDF" at bounding box center [808, 251] width 370 height 15
copy div "ACMDF"
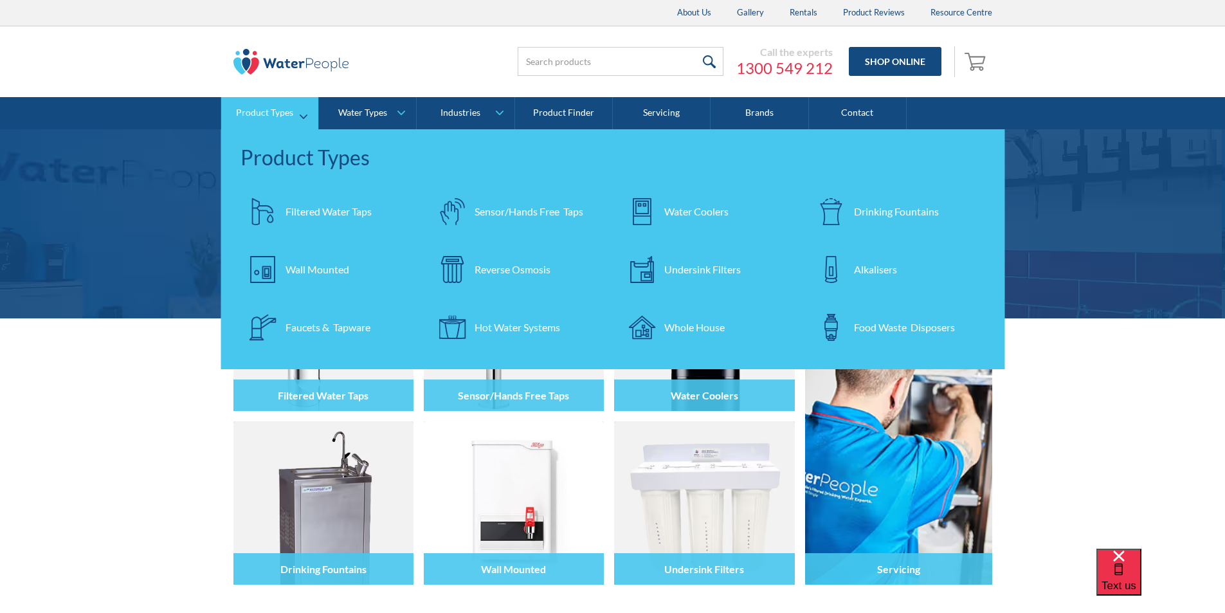
click at [316, 215] on div "Filtered Water Taps" at bounding box center [329, 211] width 86 height 15
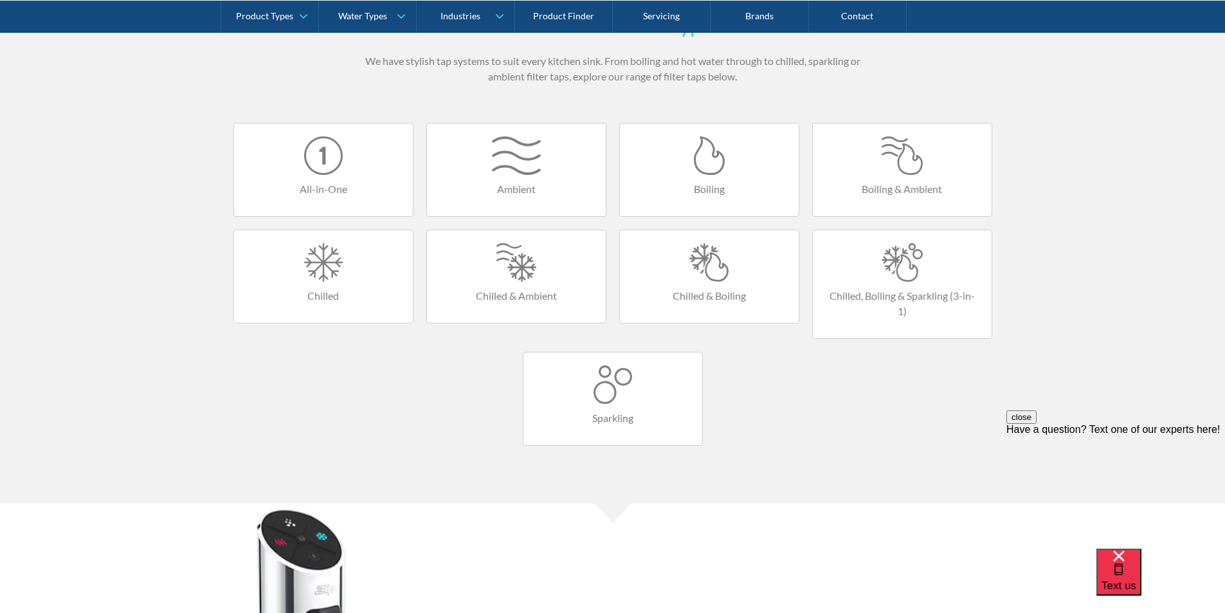
click at [904, 270] on div at bounding box center [902, 262] width 153 height 39
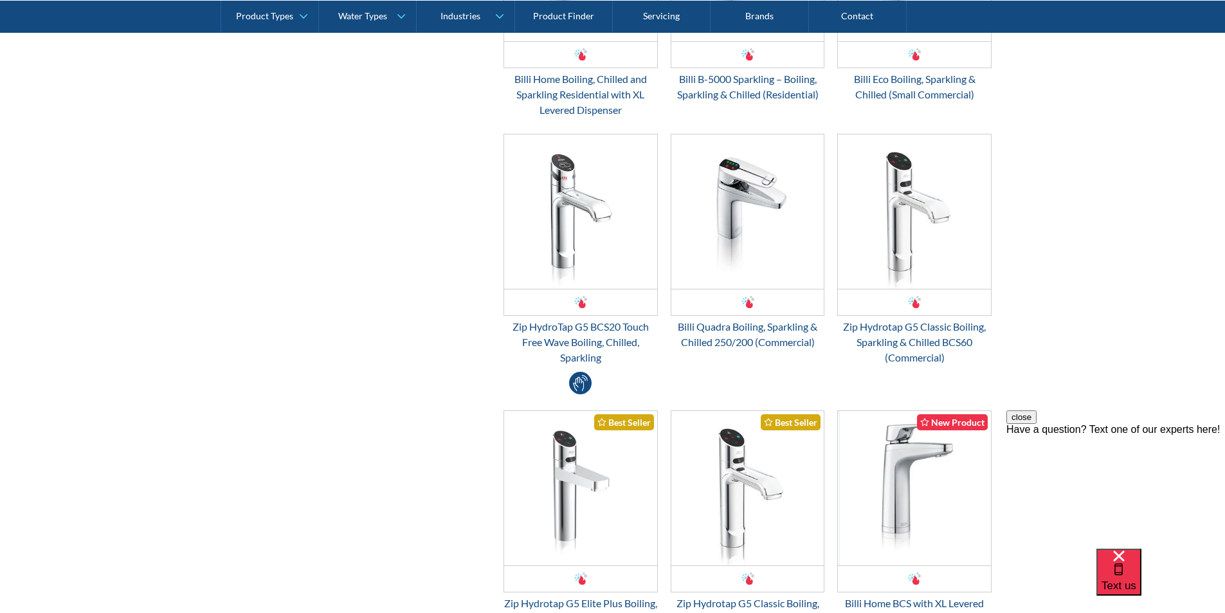
scroll to position [836, 0]
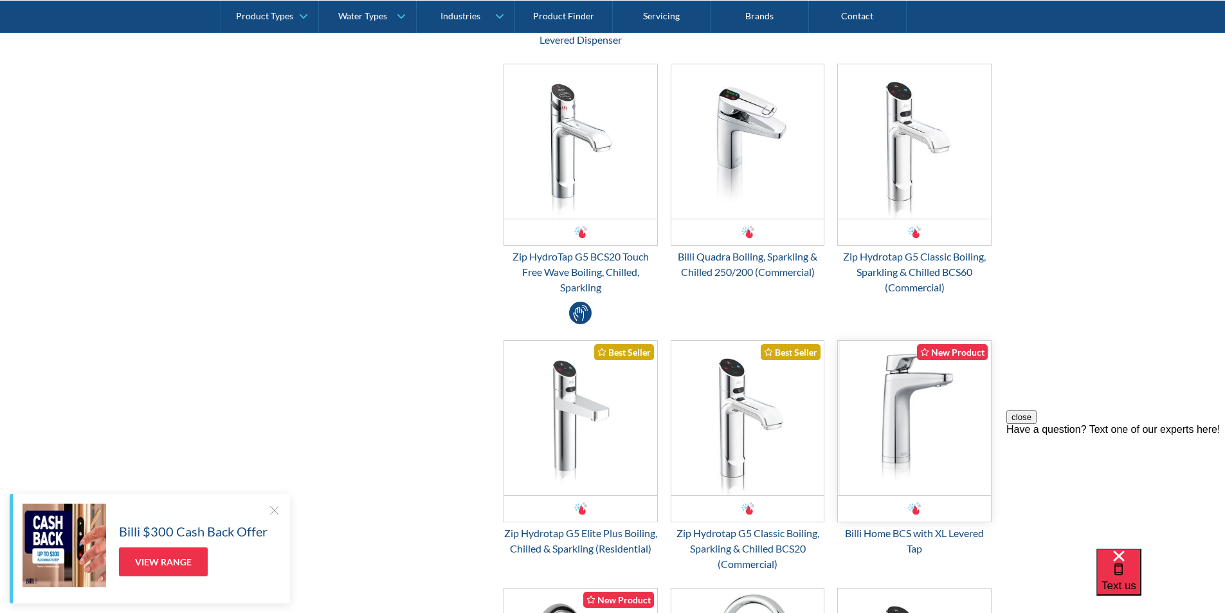
click at [902, 419] on img "Email Form 3" at bounding box center [914, 418] width 153 height 154
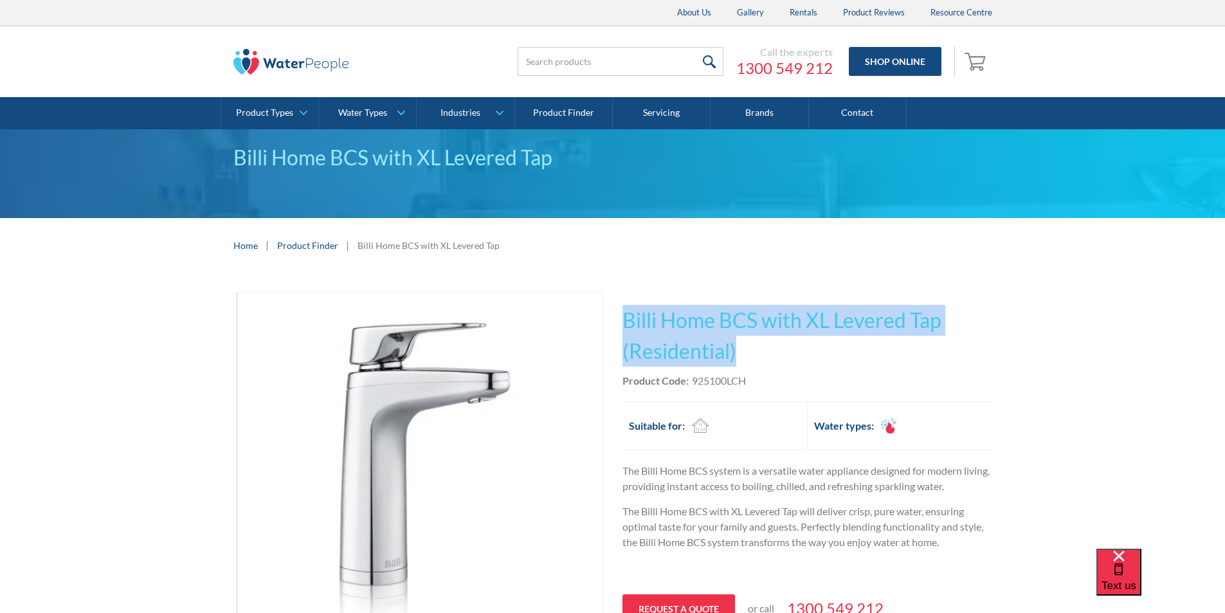
drag, startPoint x: 720, startPoint y: 345, endPoint x: 621, endPoint y: 317, distance: 102.2
click at [621, 317] on div "Play video Fits Most Brands Best Seller No items found. This tap design is incl…" at bounding box center [613, 506] width 759 height 429
copy h1 "Billi Home BCS with XL Levered Tap (Residential)"
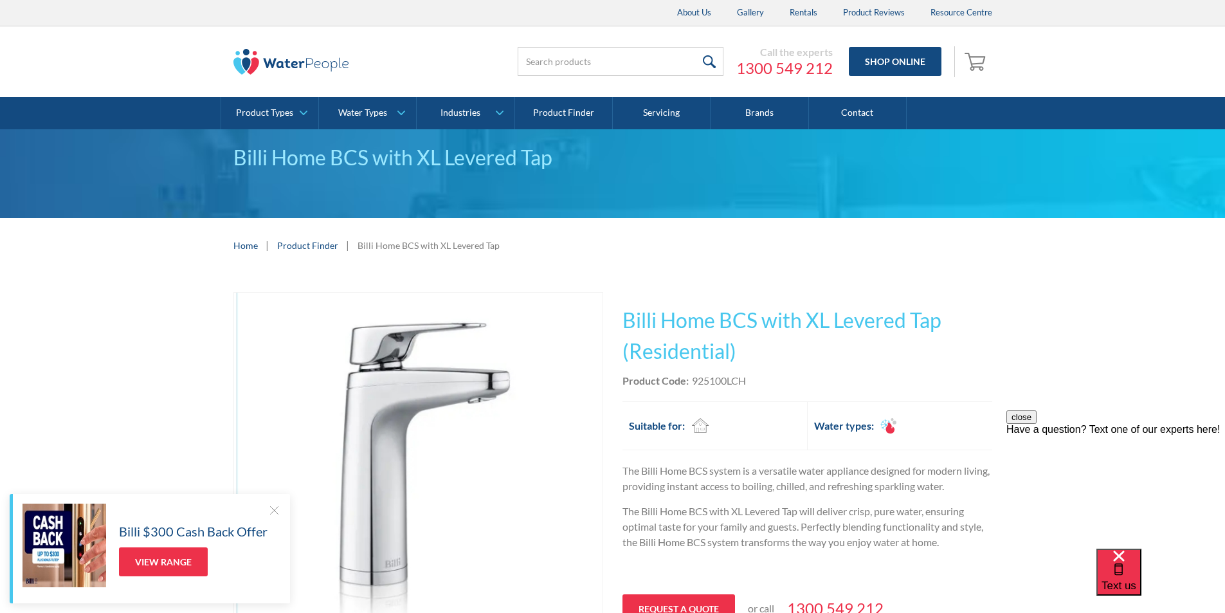
click at [755, 383] on div "Product Code: 925100LCH" at bounding box center [808, 380] width 370 height 15
drag, startPoint x: 752, startPoint y: 381, endPoint x: 694, endPoint y: 385, distance: 58.0
click at [694, 385] on div "Product Code: 925100LCH" at bounding box center [808, 380] width 370 height 15
copy div "925100LCH"
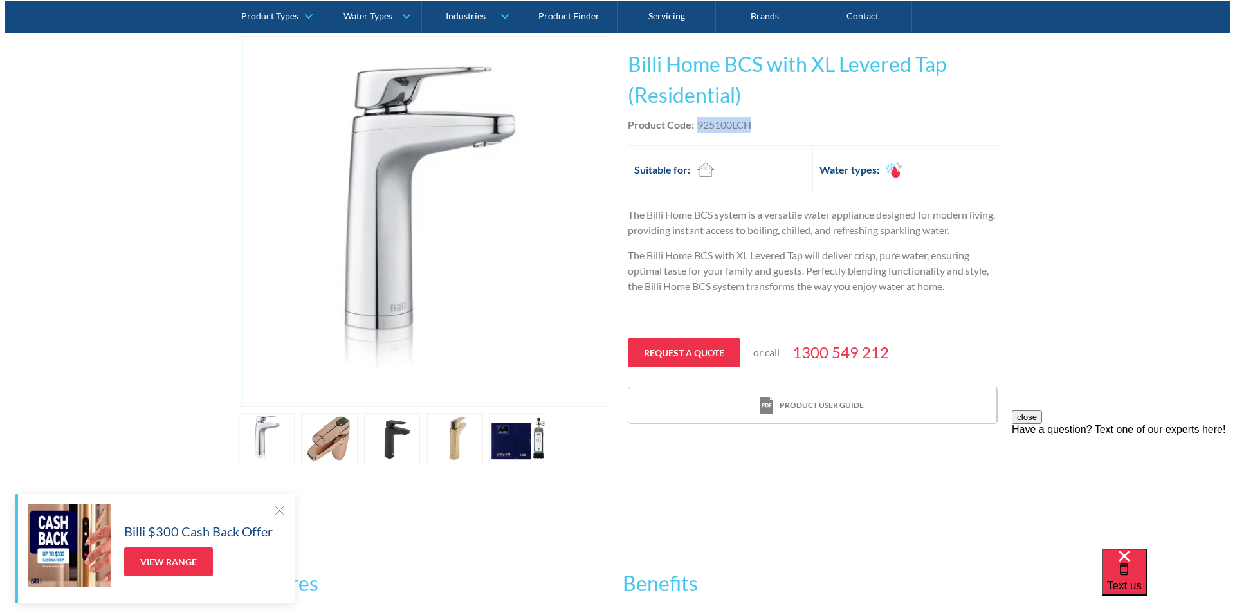
scroll to position [257, 0]
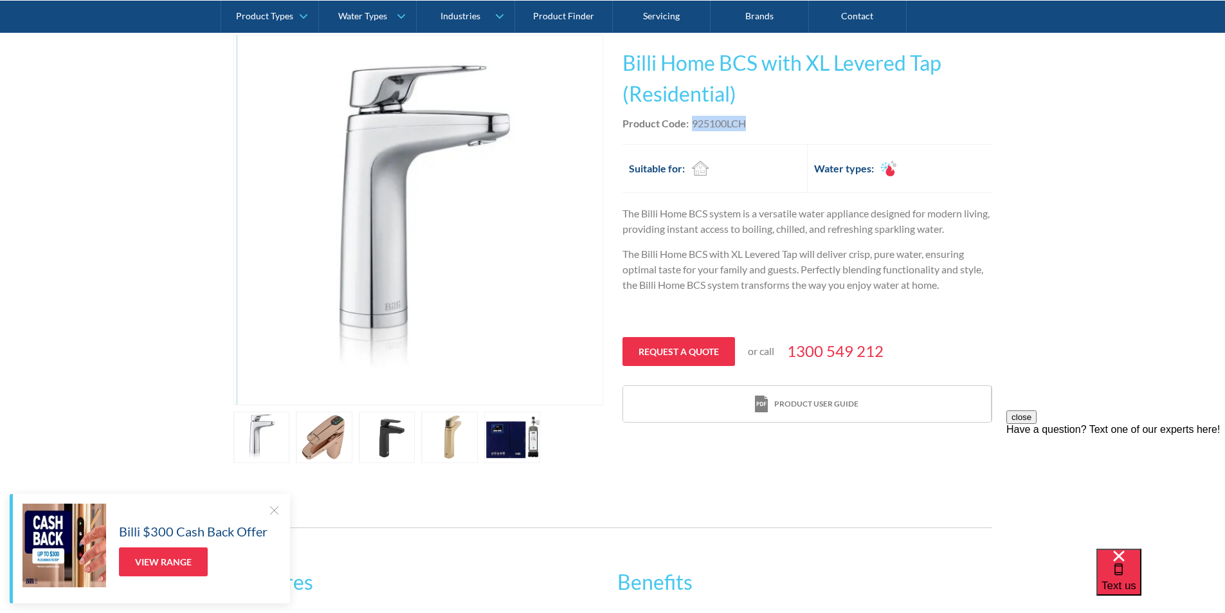
click at [392, 430] on link "open lightbox" at bounding box center [387, 437] width 57 height 51
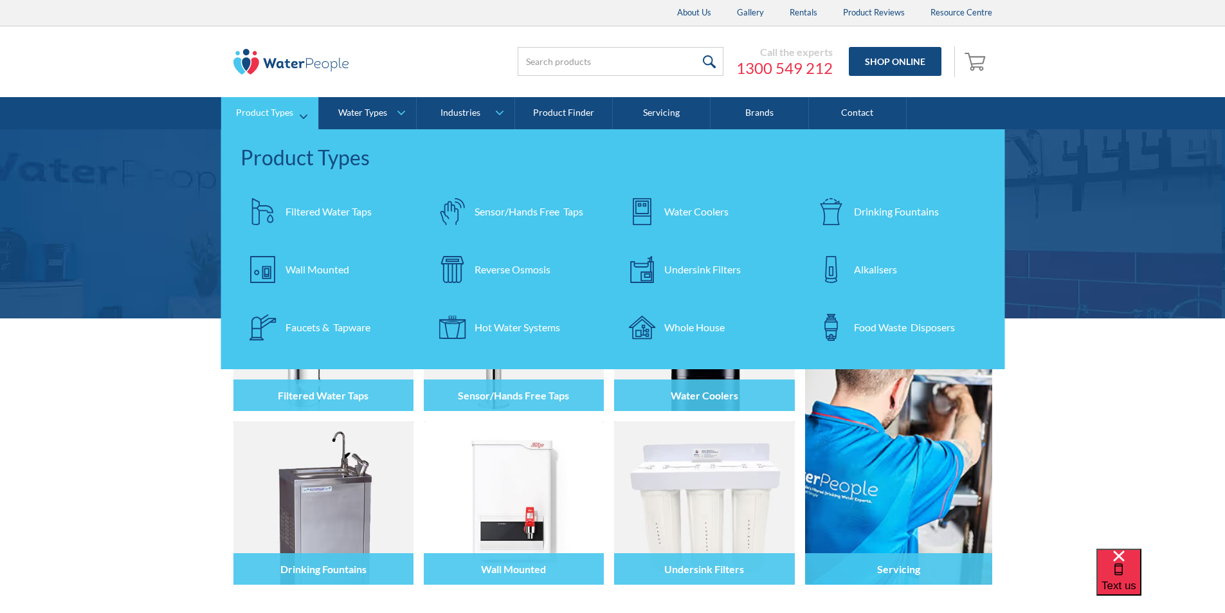
click at [312, 208] on div "Filtered Water Taps" at bounding box center [329, 211] width 86 height 15
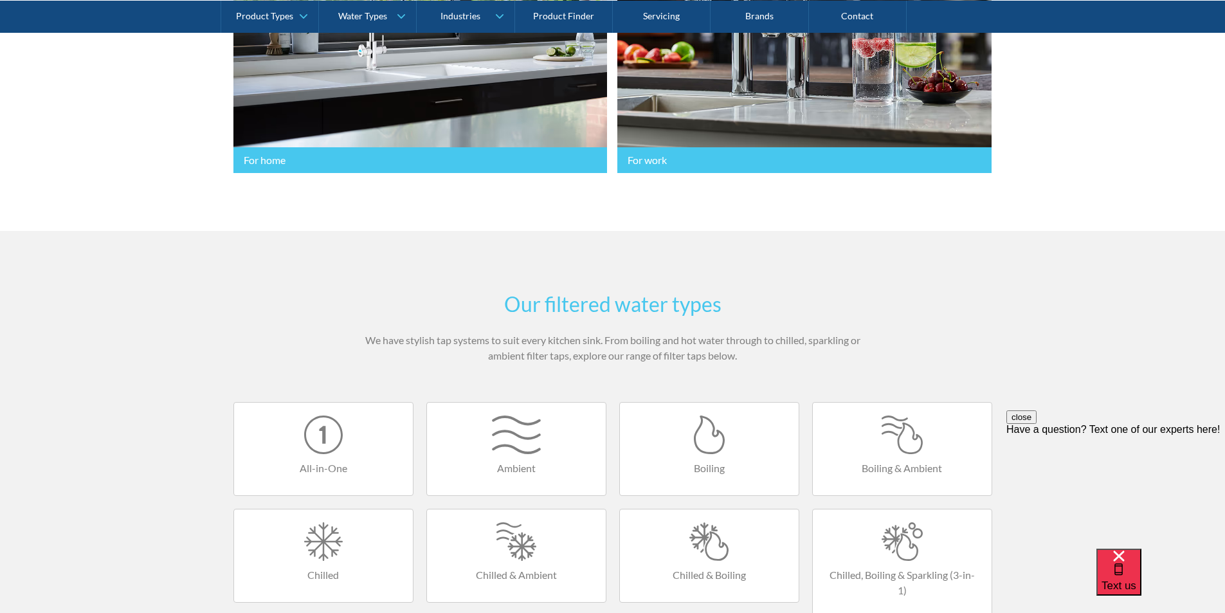
scroll to position [515, 0]
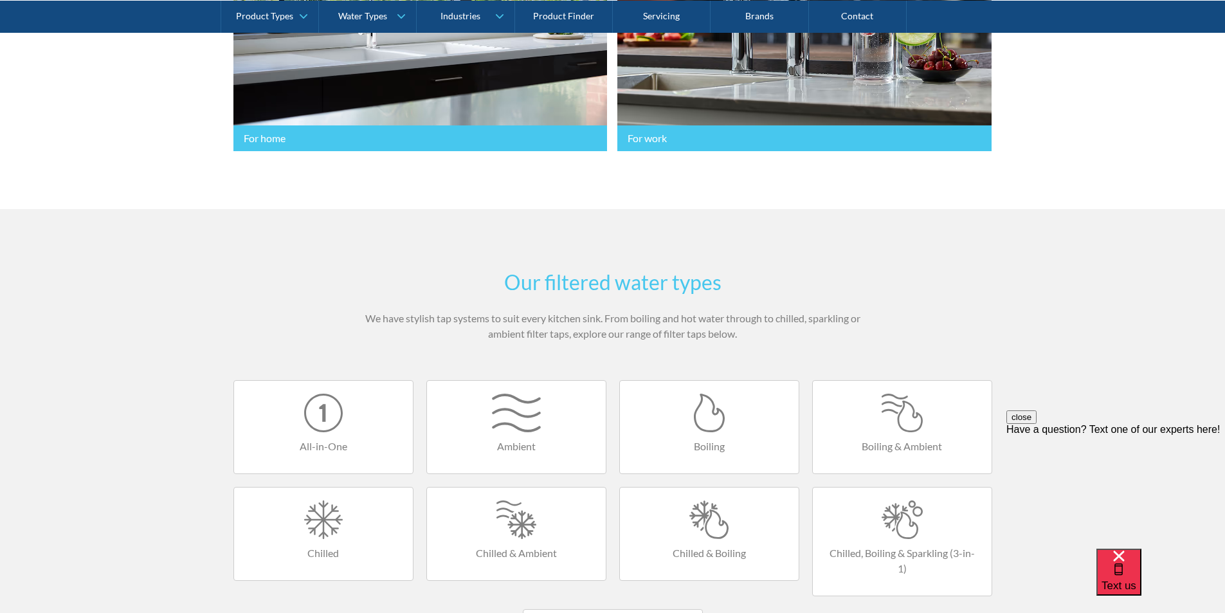
click at [329, 421] on div at bounding box center [323, 413] width 153 height 39
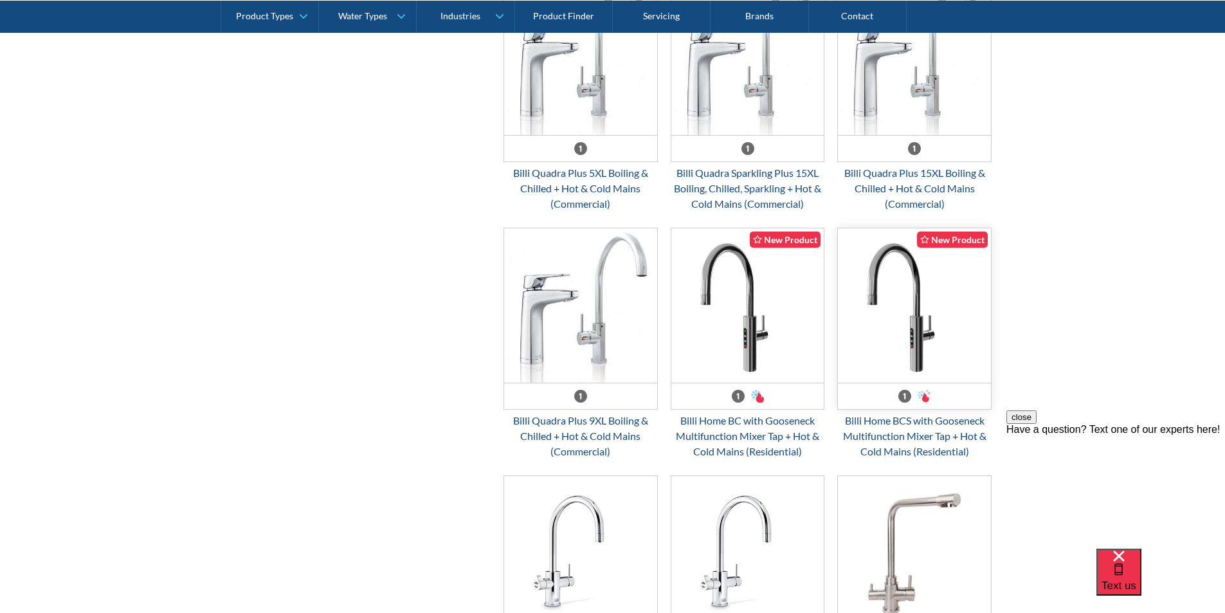
click at [907, 333] on img "Email Form 3" at bounding box center [914, 305] width 153 height 154
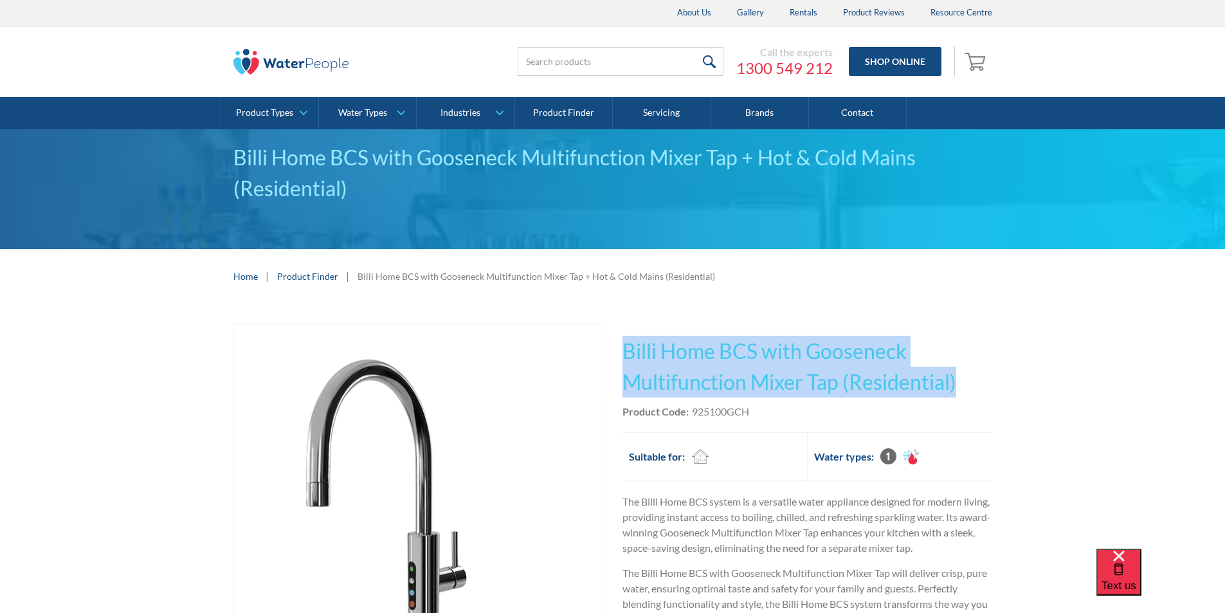
drag, startPoint x: 968, startPoint y: 380, endPoint x: 645, endPoint y: 348, distance: 324.5
click at [623, 344] on h1 "Billi Home BCS with Gooseneck Multifunction Mixer Tap (Residential)" at bounding box center [808, 367] width 370 height 62
copy h1 "Billi Home BCS with Gooseneck Multifunction Mixer Tap (Residential)"
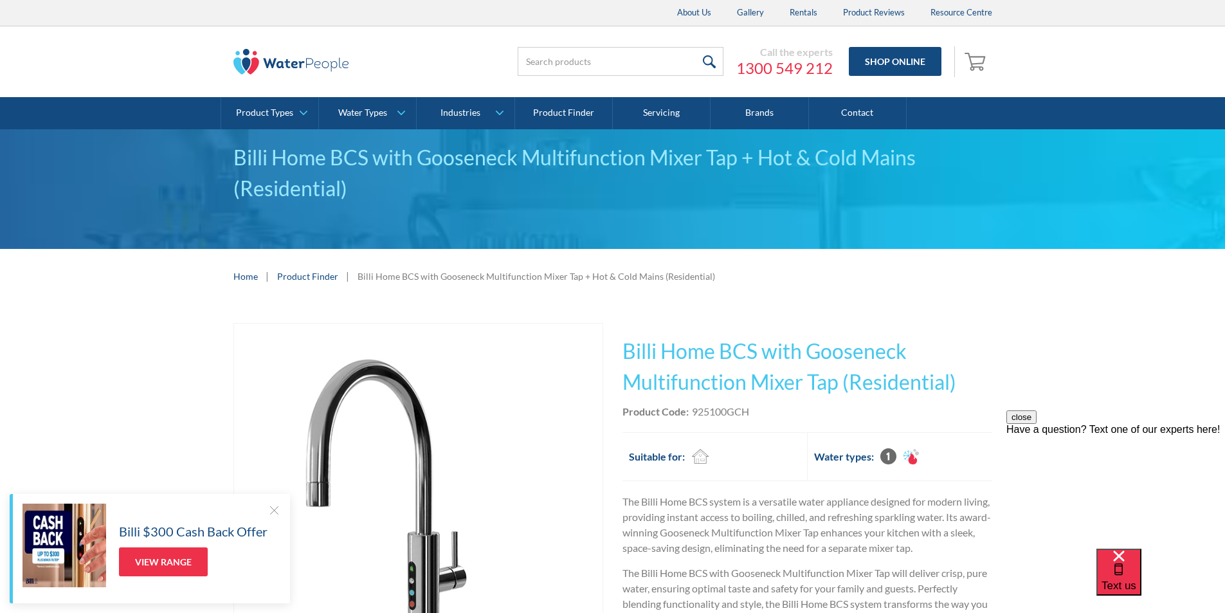
click at [760, 407] on div "Product Code: 925100GCH" at bounding box center [808, 411] width 370 height 15
drag, startPoint x: 752, startPoint y: 412, endPoint x: 694, endPoint y: 409, distance: 58.0
click at [694, 409] on div "Product Code: 925100GCH" at bounding box center [808, 411] width 370 height 15
copy div "925100GCH"
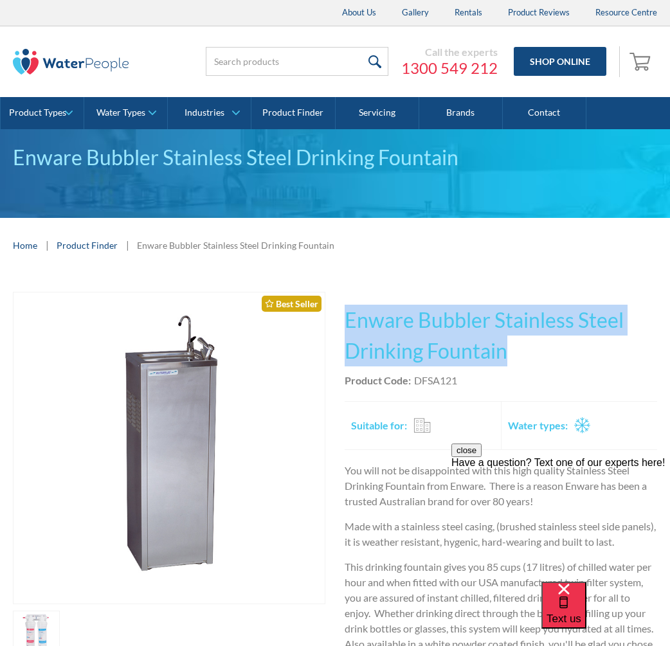
drag, startPoint x: 511, startPoint y: 351, endPoint x: 370, endPoint y: 315, distance: 146.0
click at [351, 307] on h1 "Enware Bubbler Stainless Steel Drinking Fountain" at bounding box center [501, 336] width 313 height 62
click at [527, 346] on h1 "Enware Bubbler Stainless Steel Drinking Fountain" at bounding box center [501, 336] width 313 height 62
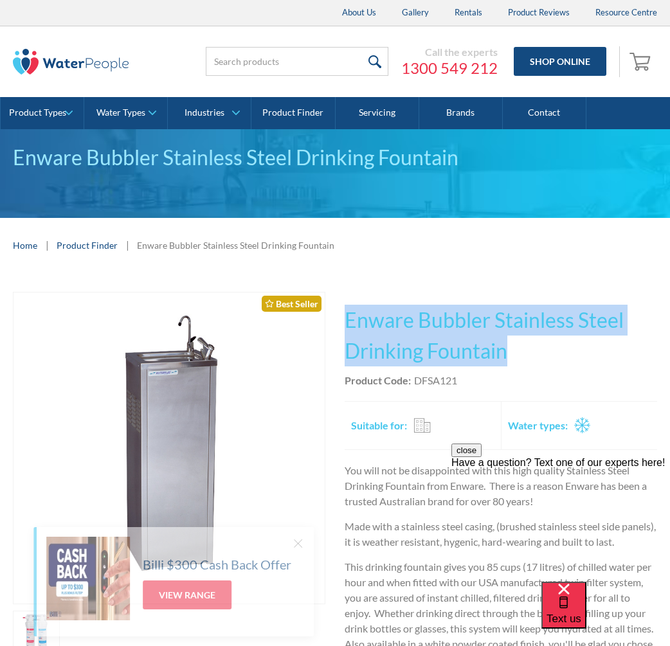
drag, startPoint x: 520, startPoint y: 350, endPoint x: 341, endPoint y: 306, distance: 184.3
click at [341, 306] on div "Play video Fits Most Brands Best Seller No items found. This tap design is incl…" at bounding box center [335, 532] width 645 height 481
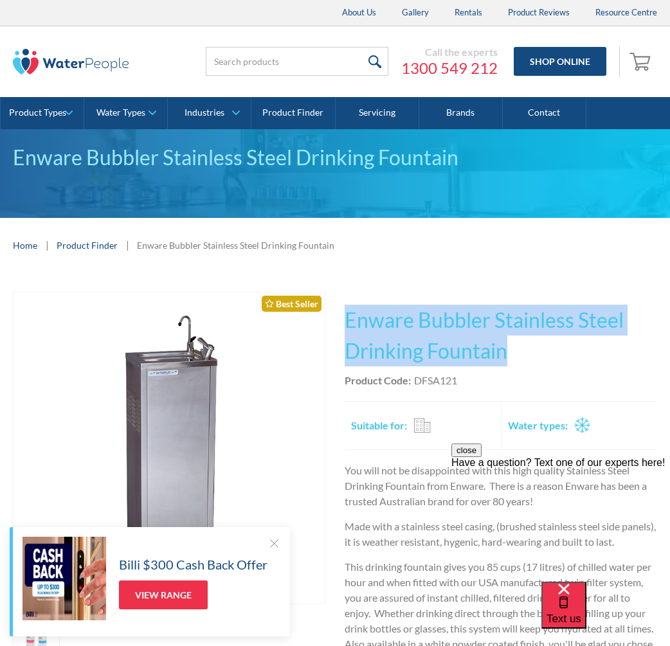
copy h1 "Enware Bubbler Stainless Steel Drinking Fountain"
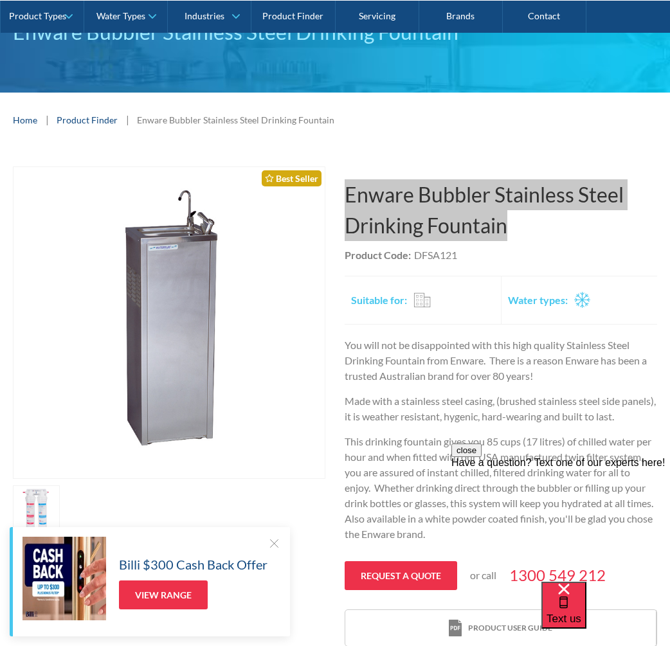
scroll to position [129, 0]
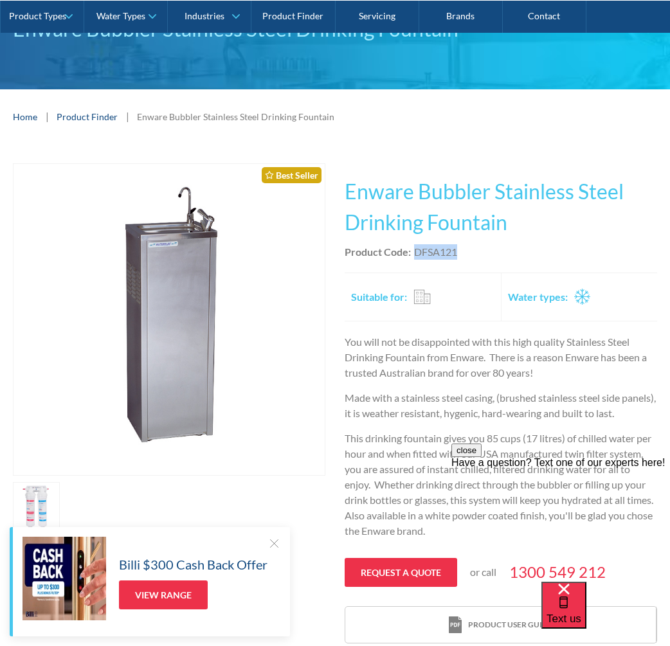
drag, startPoint x: 468, startPoint y: 252, endPoint x: 417, endPoint y: 254, distance: 50.2
click at [417, 253] on div "Product Code: DFSA121" at bounding box center [501, 251] width 313 height 15
copy div "DFSA121"
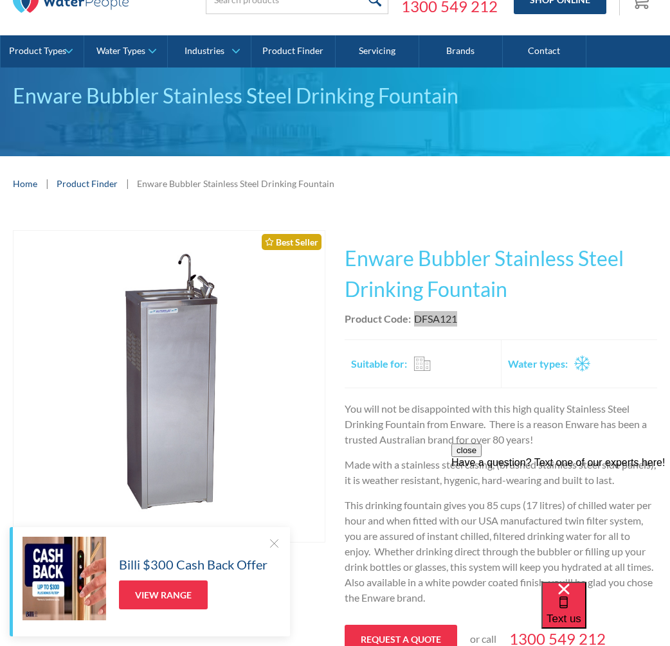
scroll to position [0, 0]
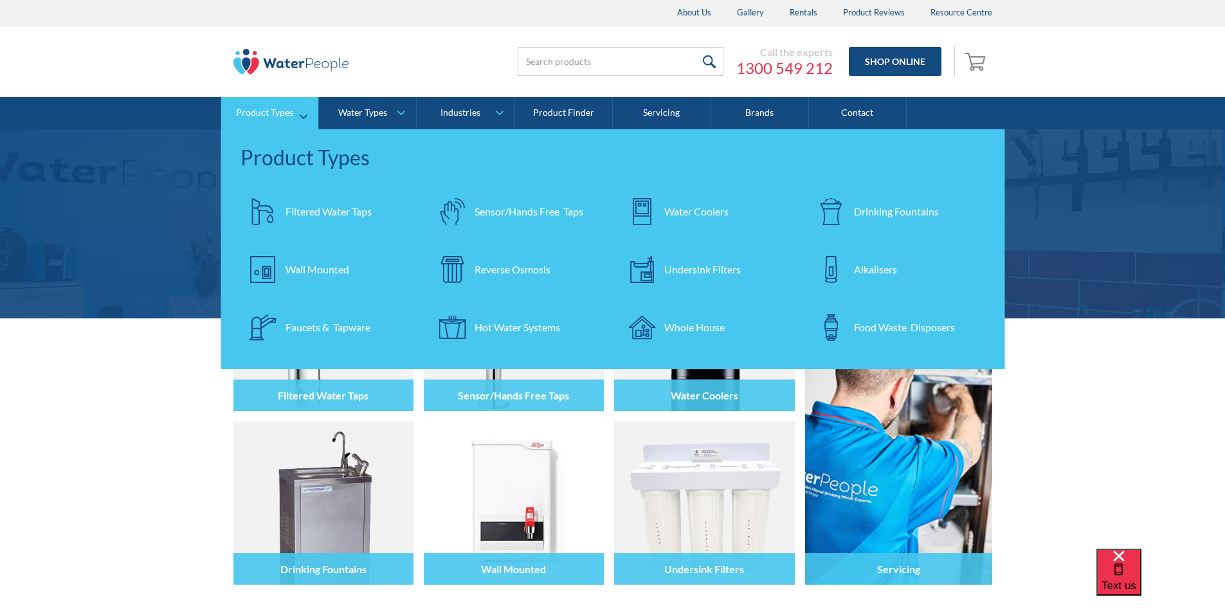
click at [329, 213] on div "Filtered Water Taps" at bounding box center [329, 211] width 86 height 15
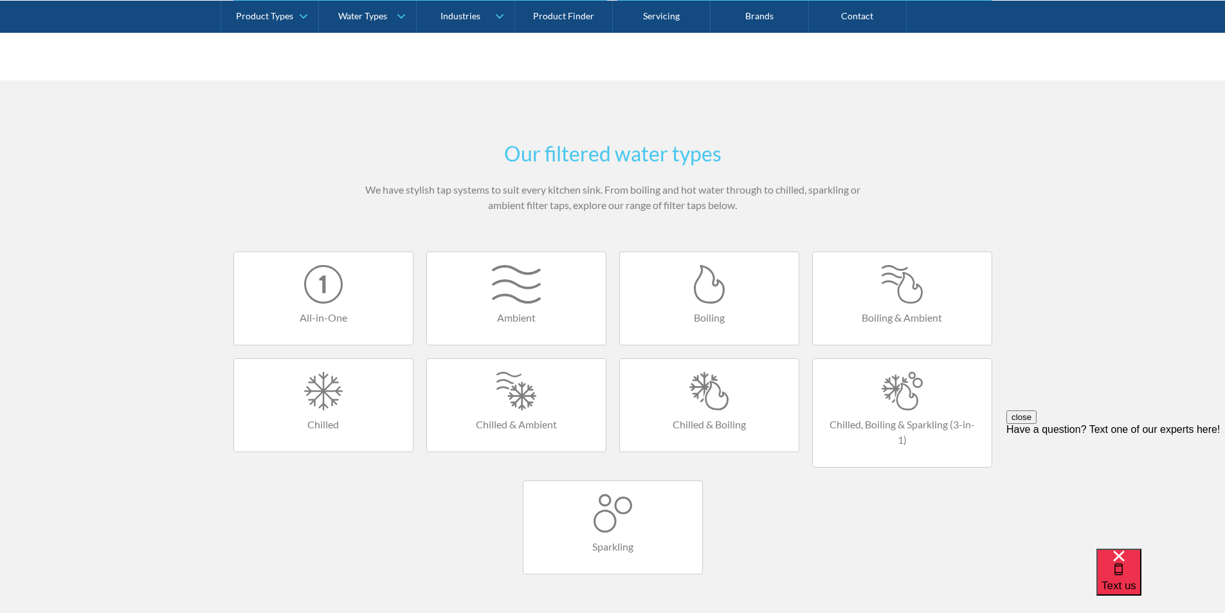
click at [707, 393] on div at bounding box center [709, 391] width 153 height 39
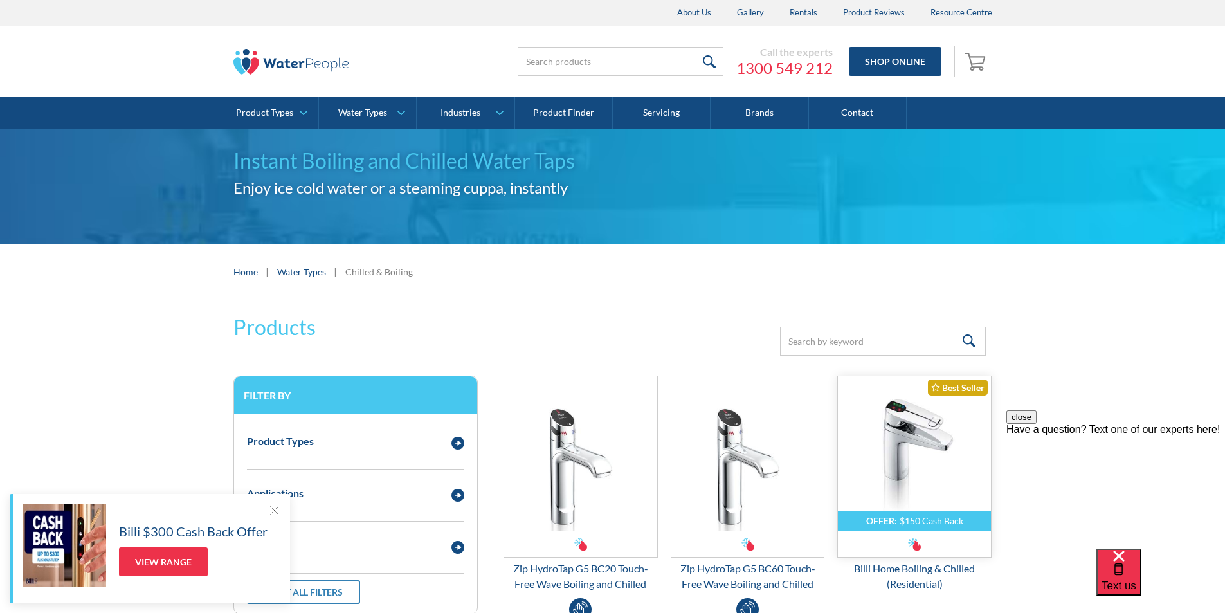
click at [883, 432] on img "Email Form 3" at bounding box center [914, 453] width 153 height 154
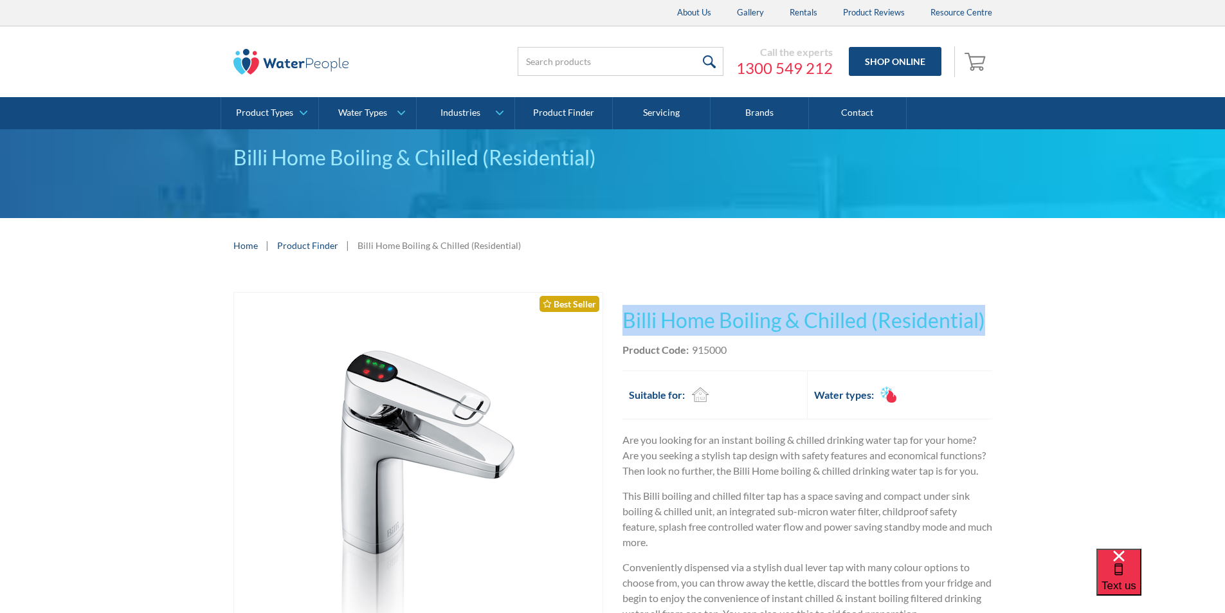
drag, startPoint x: 978, startPoint y: 320, endPoint x: 625, endPoint y: 292, distance: 354.2
click at [609, 292] on div "Play video Fits Most Brands Best Seller No items found. This tap design is incl…" at bounding box center [612, 610] width 1225 height 675
copy div "No items found. This tap design is included in our standard range tap options w…"
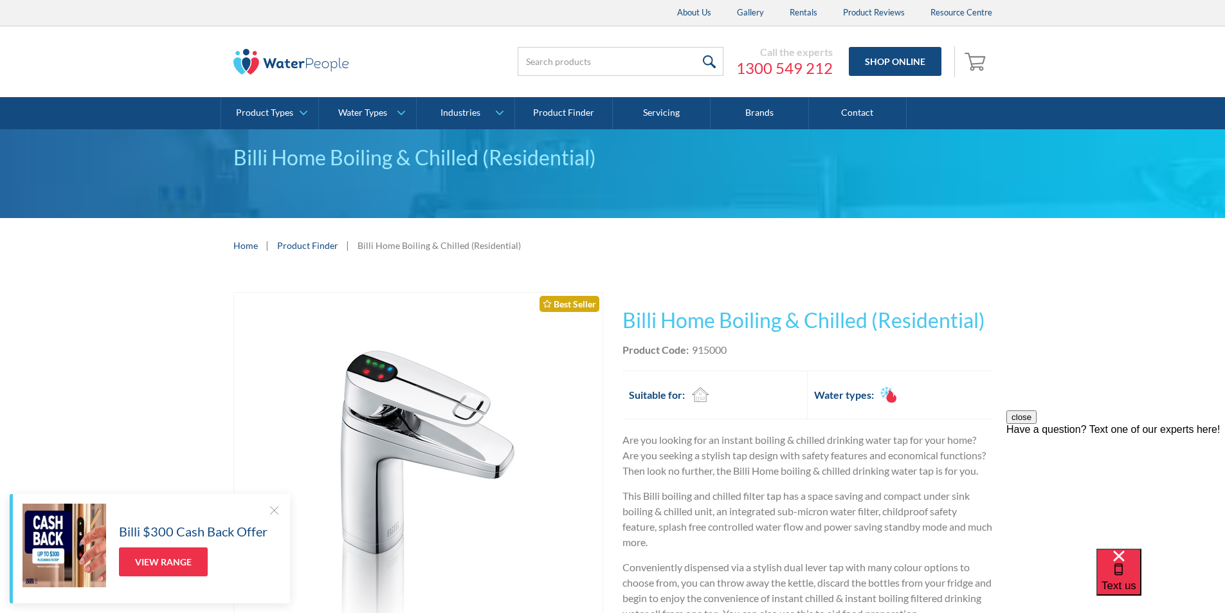
click at [737, 349] on div "Product Code: 915000" at bounding box center [808, 349] width 370 height 15
drag, startPoint x: 736, startPoint y: 348, endPoint x: 695, endPoint y: 349, distance: 40.5
click at [695, 349] on div "Product Code: 915000" at bounding box center [808, 349] width 370 height 15
copy div "915000"
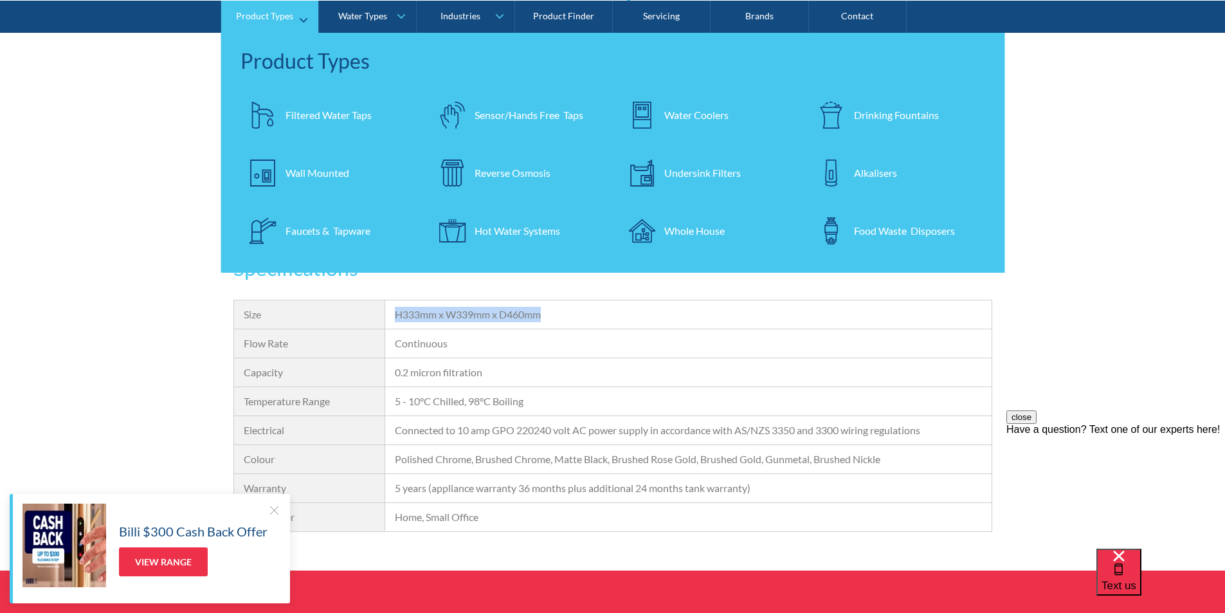
click at [697, 174] on div "Undersink Filters" at bounding box center [702, 172] width 77 height 15
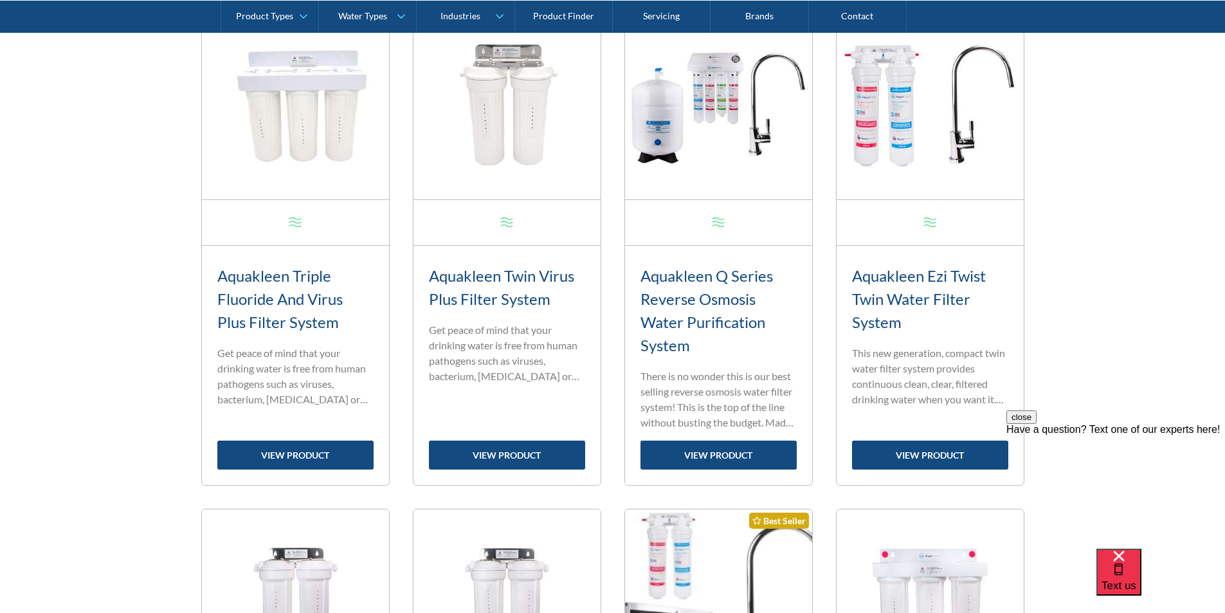
scroll to position [579, 0]
click at [315, 452] on link "view product" at bounding box center [295, 455] width 156 height 29
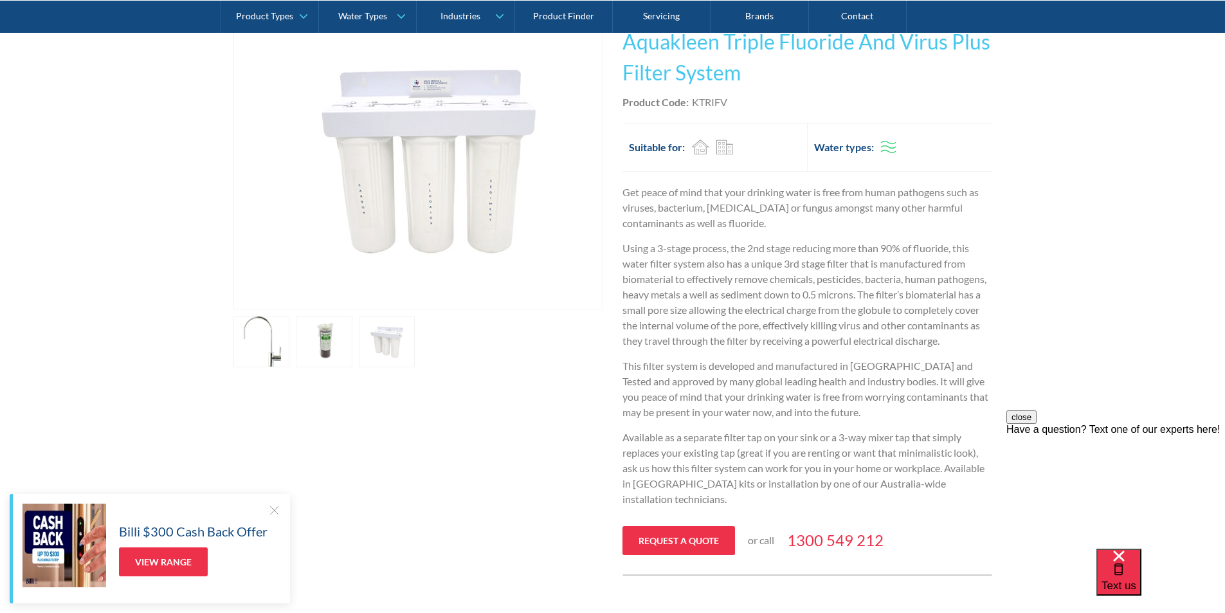
scroll to position [257, 0]
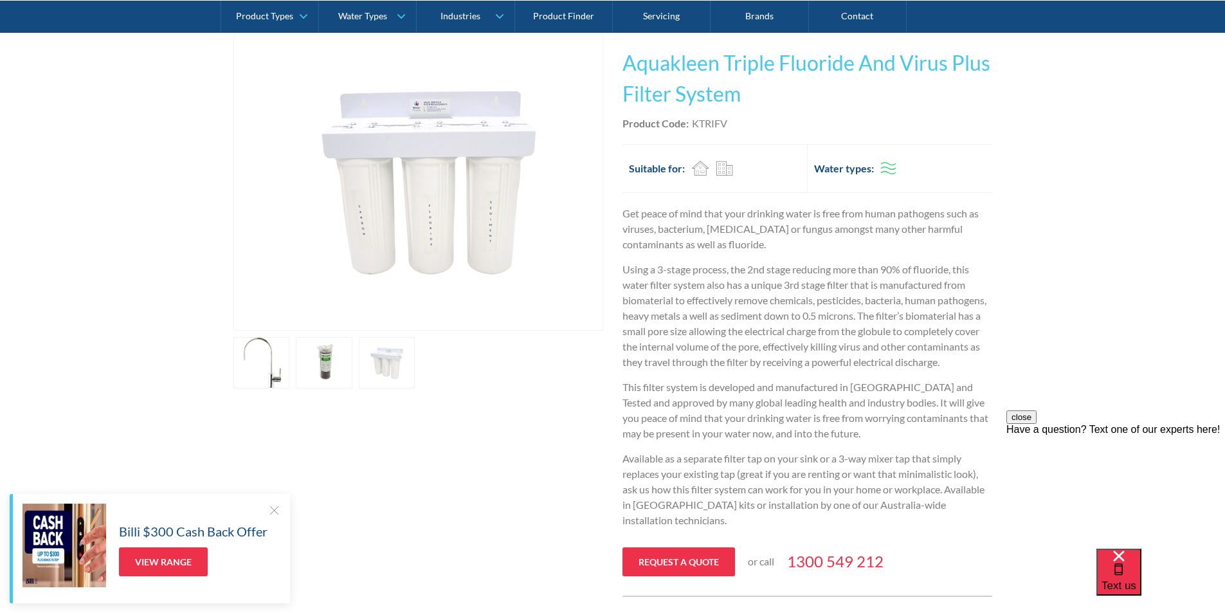
click at [737, 123] on div "Product Code: KTRIFV" at bounding box center [808, 123] width 370 height 15
drag, startPoint x: 734, startPoint y: 123, endPoint x: 693, endPoint y: 127, distance: 41.3
click at [693, 127] on div "Product Code: KTRIFV" at bounding box center [808, 123] width 370 height 15
copy div "KTRIFV"
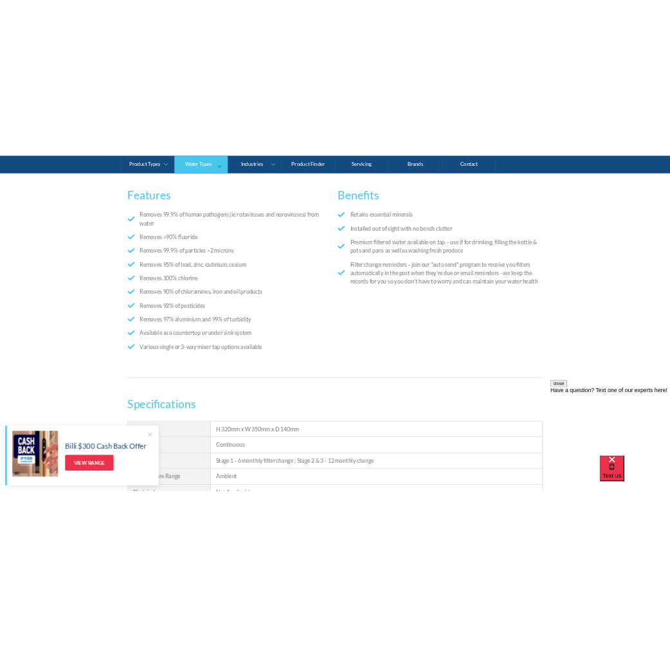
scroll to position [947, 0]
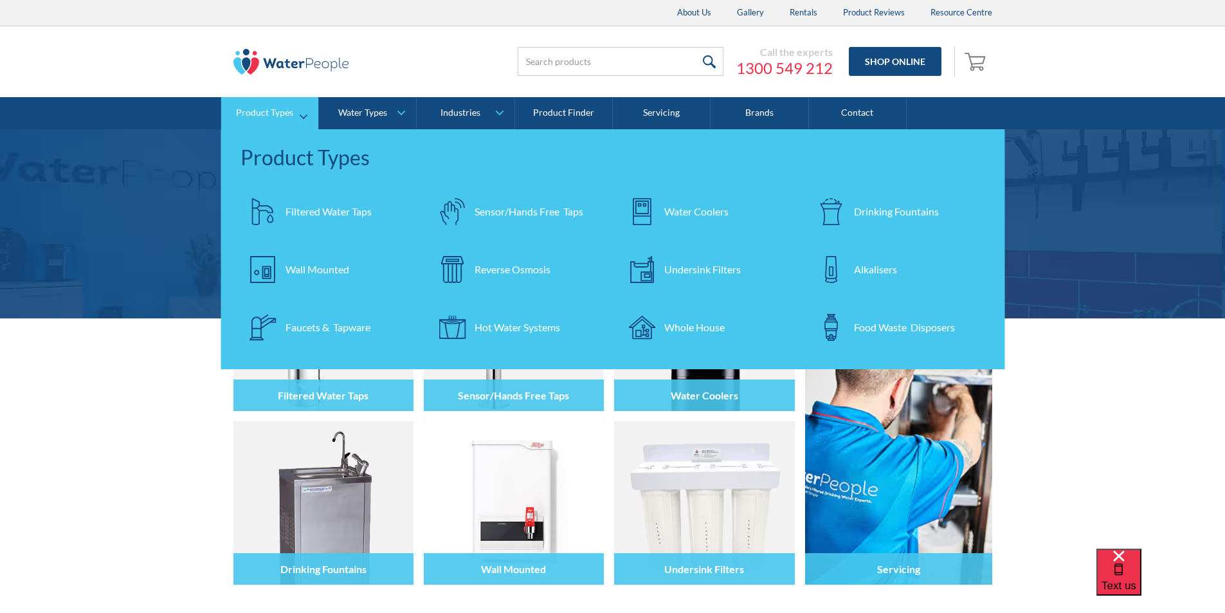
click at [307, 210] on div "Filtered Water Taps" at bounding box center [329, 211] width 86 height 15
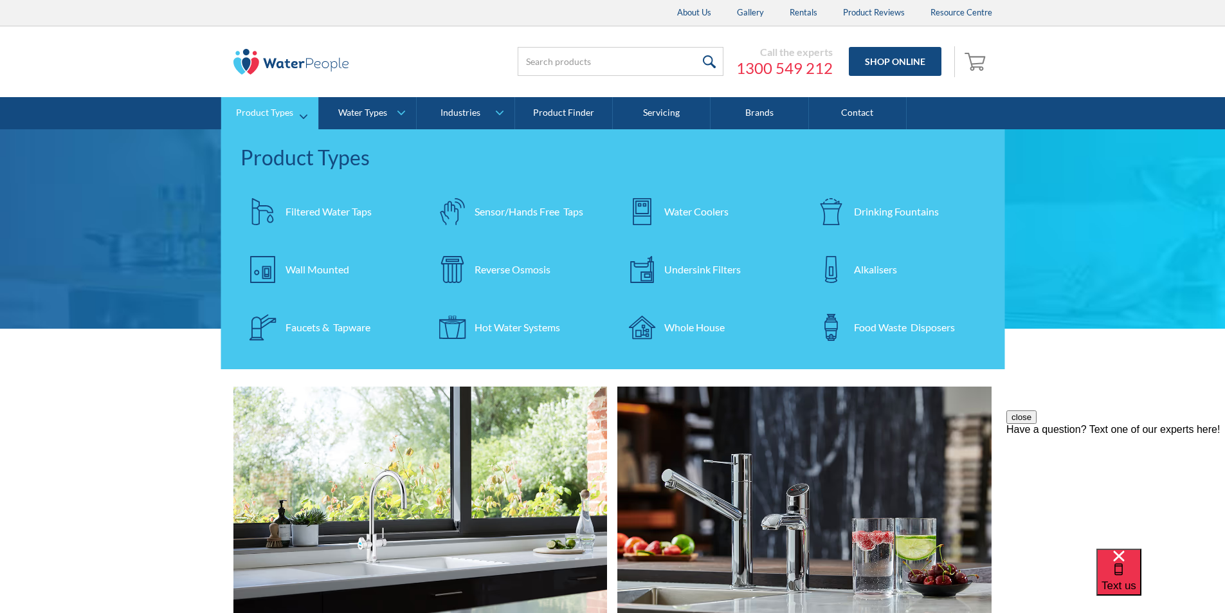
click at [692, 271] on div "Undersink Filters" at bounding box center [702, 269] width 77 height 15
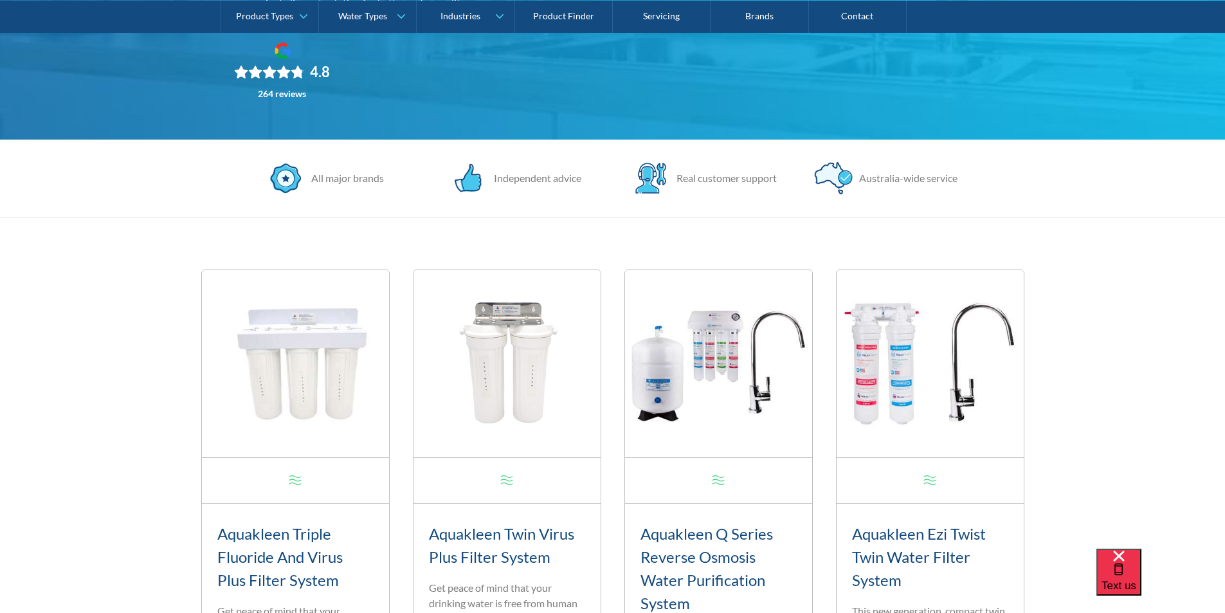
click at [896, 369] on img at bounding box center [930, 363] width 187 height 187
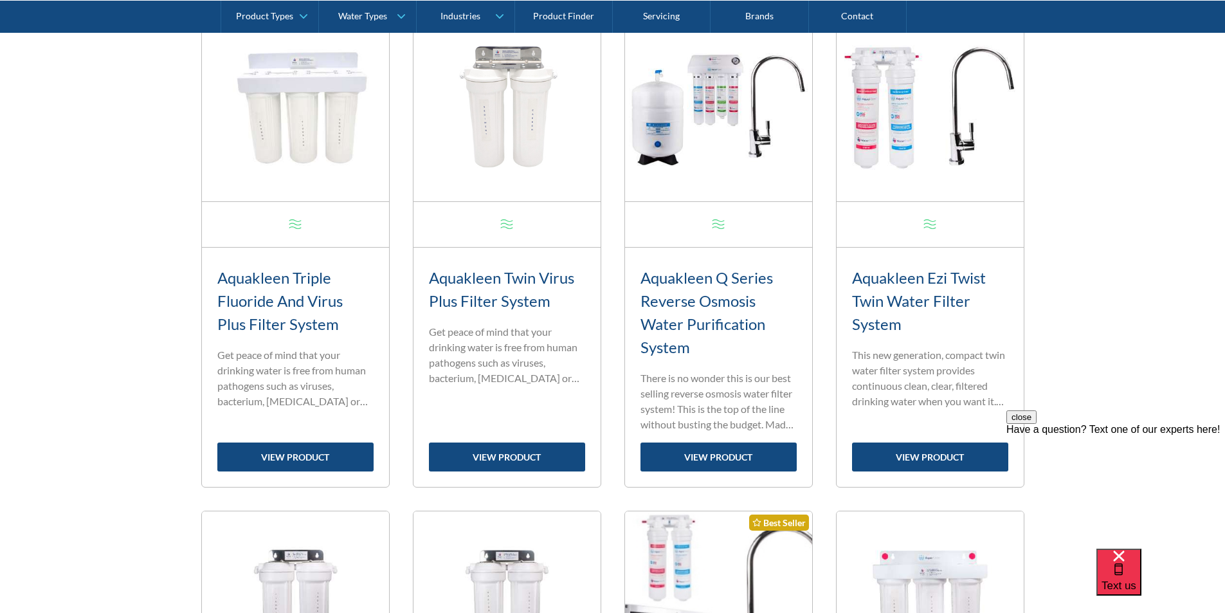
scroll to position [579, 0]
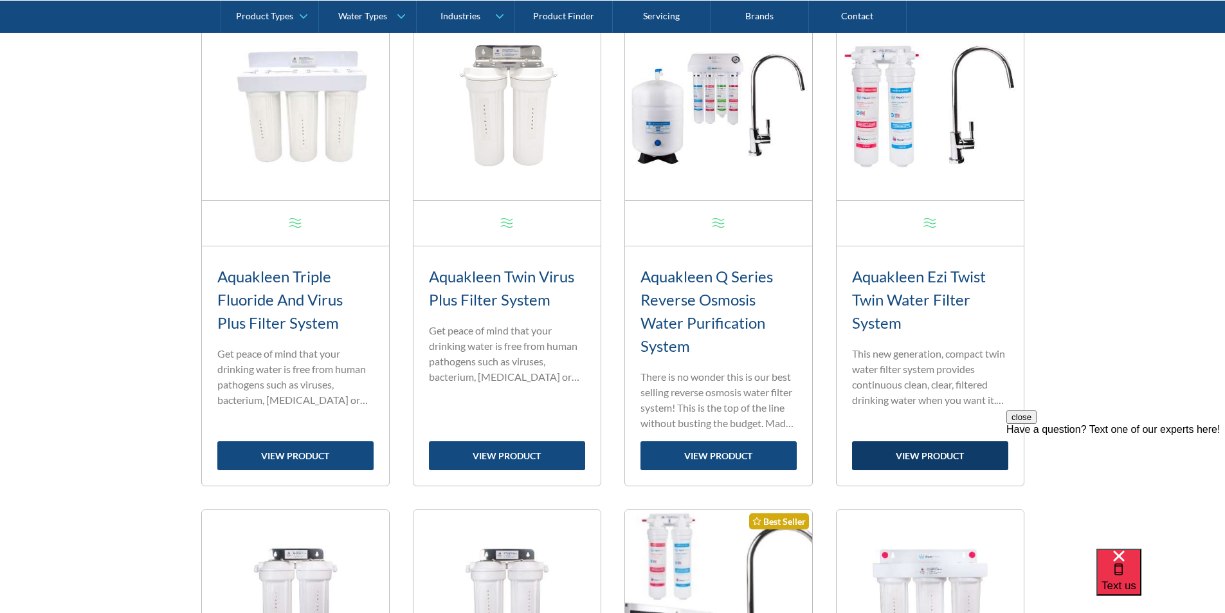
click at [926, 452] on link "view product" at bounding box center [930, 455] width 156 height 29
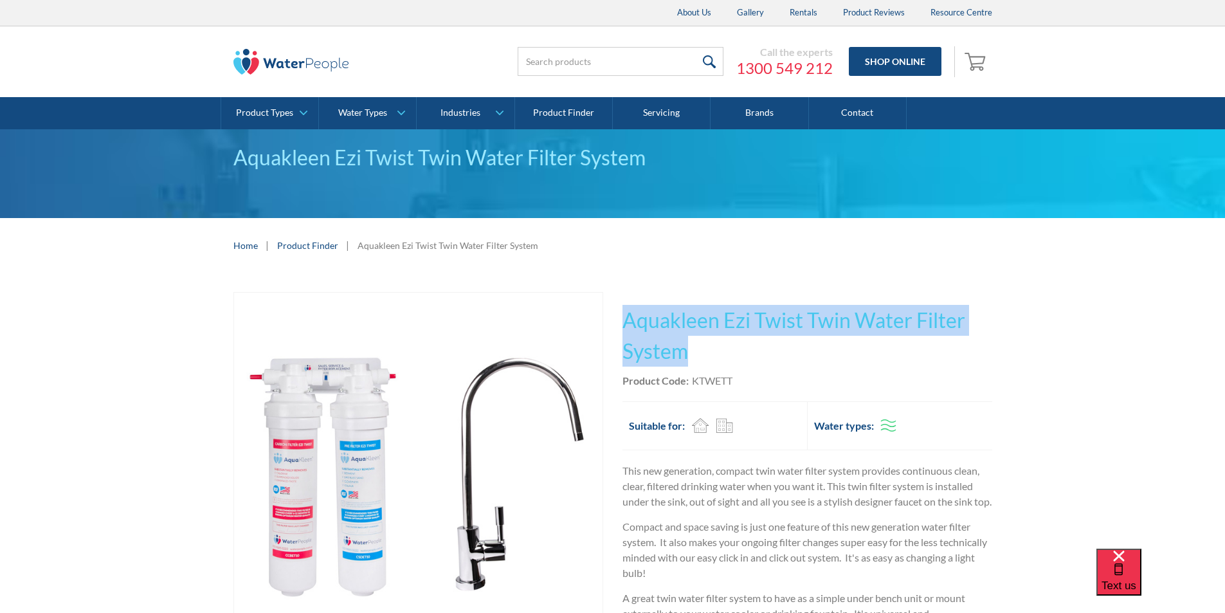
drag, startPoint x: 690, startPoint y: 351, endPoint x: 628, endPoint y: 325, distance: 66.9
click at [628, 325] on h1 "Aquakleen Ezi Twist Twin Water Filter System" at bounding box center [808, 336] width 370 height 62
copy h1 "Aquakleen Ezi Twist Twin Water Filter System"
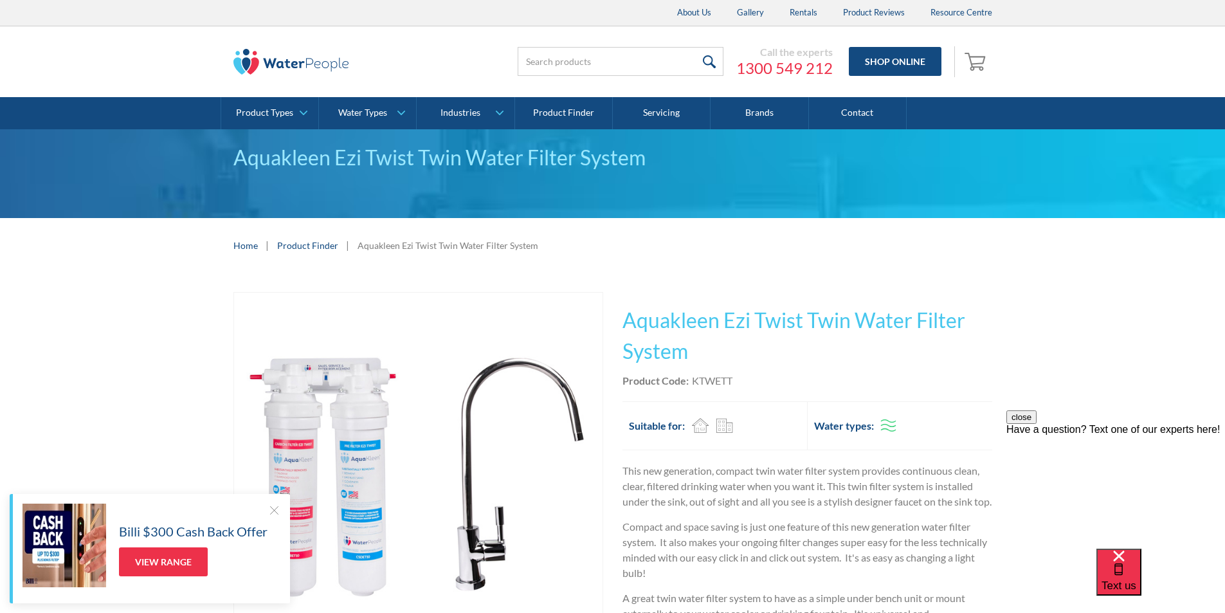
click at [741, 385] on div "Product Code: KTWETT" at bounding box center [808, 380] width 370 height 15
drag, startPoint x: 737, startPoint y: 378, endPoint x: 695, endPoint y: 385, distance: 42.4
click at [695, 385] on div "Product Code: KTWETT" at bounding box center [808, 380] width 370 height 15
copy div "KTWETT"
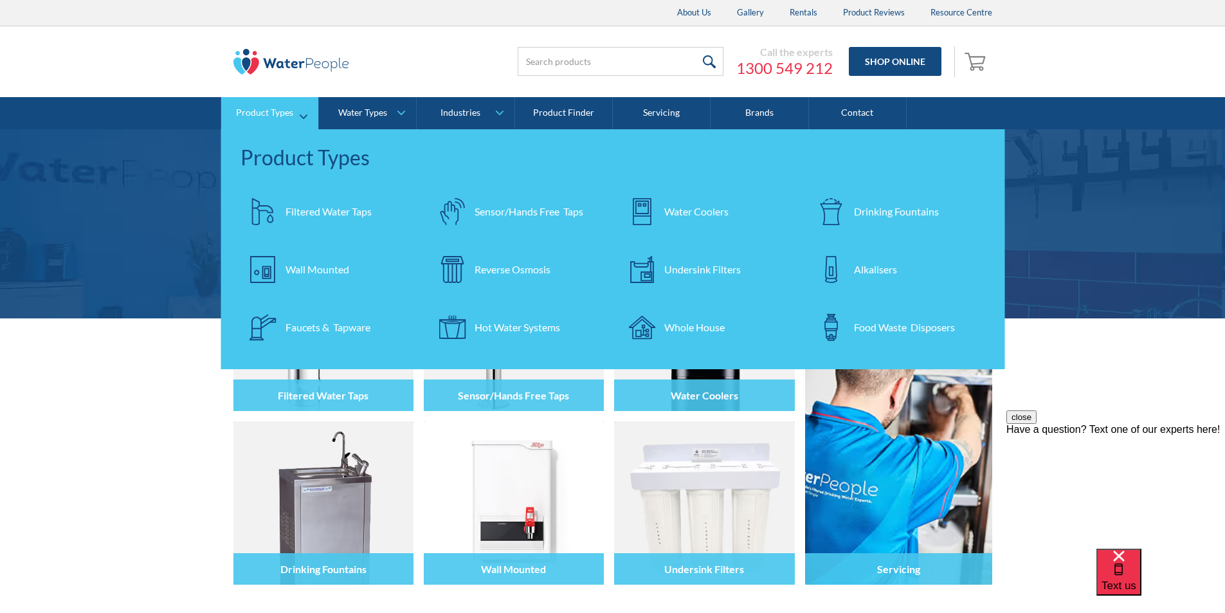
click at [317, 210] on div "Filtered Water Taps" at bounding box center [329, 211] width 86 height 15
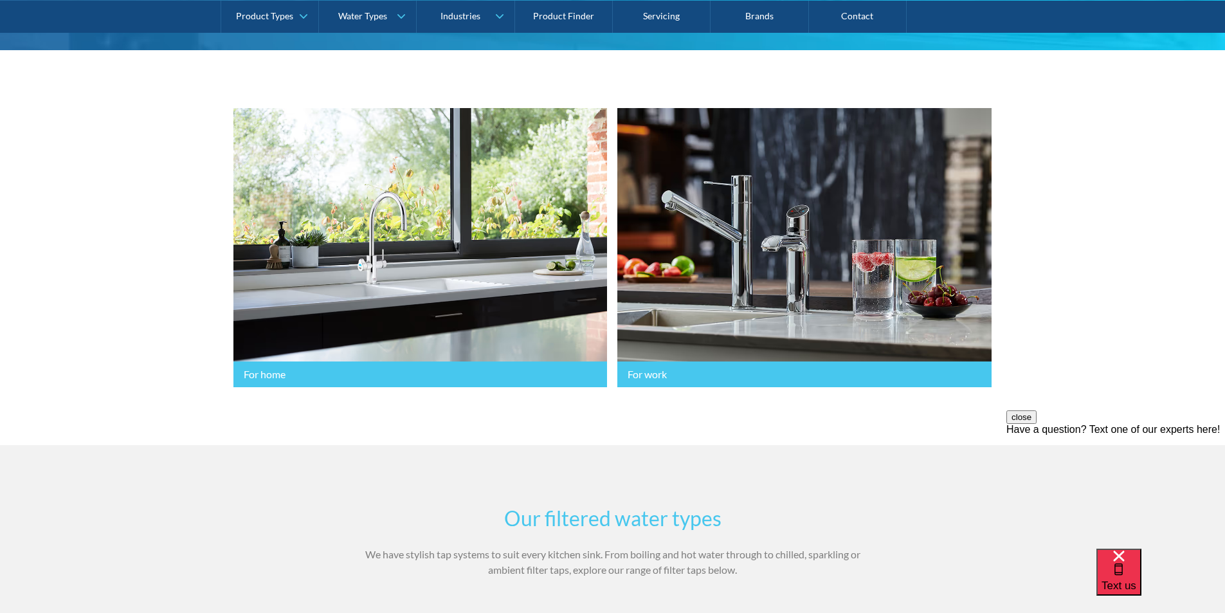
scroll to position [193, 0]
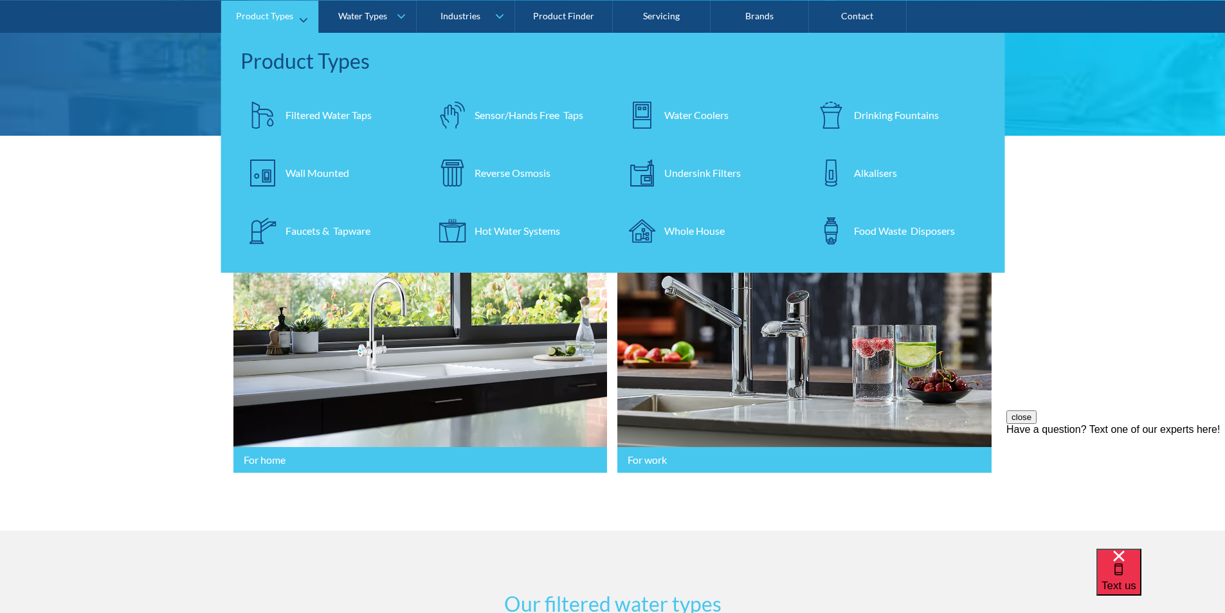
click at [696, 170] on div "Undersink Filters" at bounding box center [702, 172] width 77 height 15
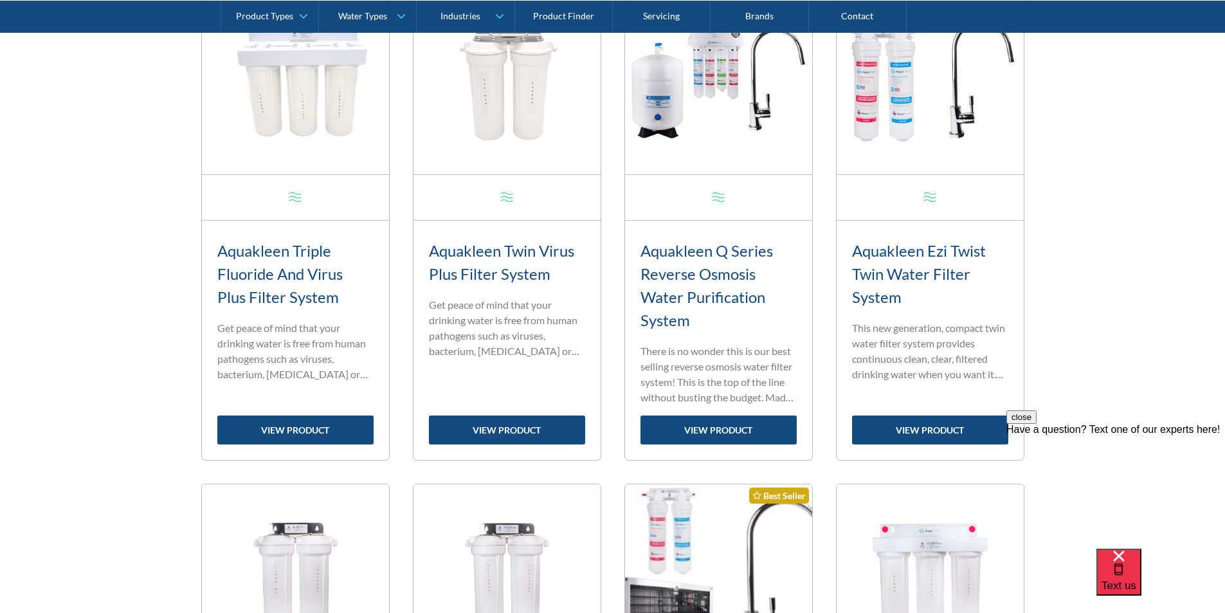
scroll to position [579, 0]
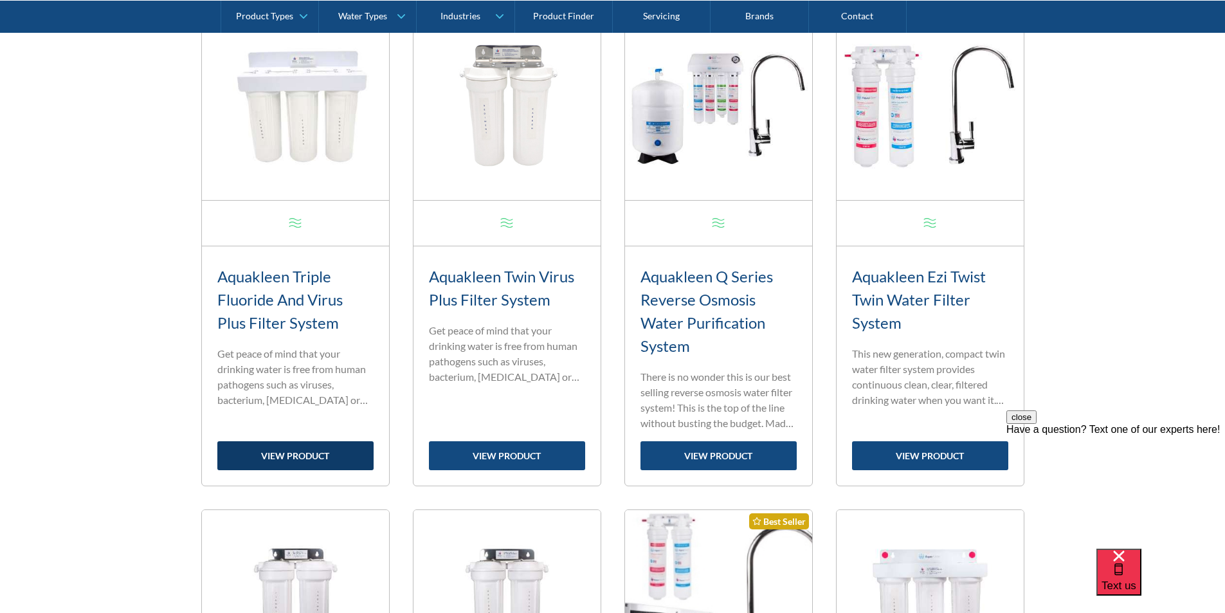
click at [300, 453] on link "view product" at bounding box center [295, 455] width 156 height 29
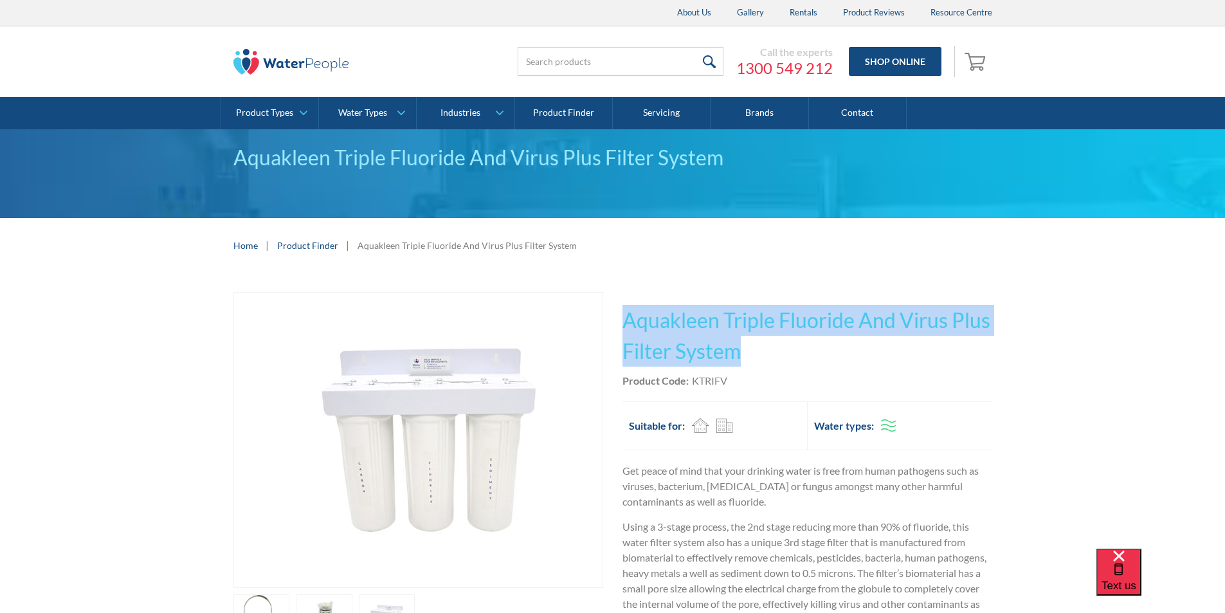
drag, startPoint x: 742, startPoint y: 351, endPoint x: 627, endPoint y: 311, distance: 121.6
click at [627, 311] on h1 "Aquakleen Triple Fluoride And Virus Plus Filter System" at bounding box center [808, 336] width 370 height 62
copy h1 "Aquakleen Triple Fluoride And Virus Plus Filter System"
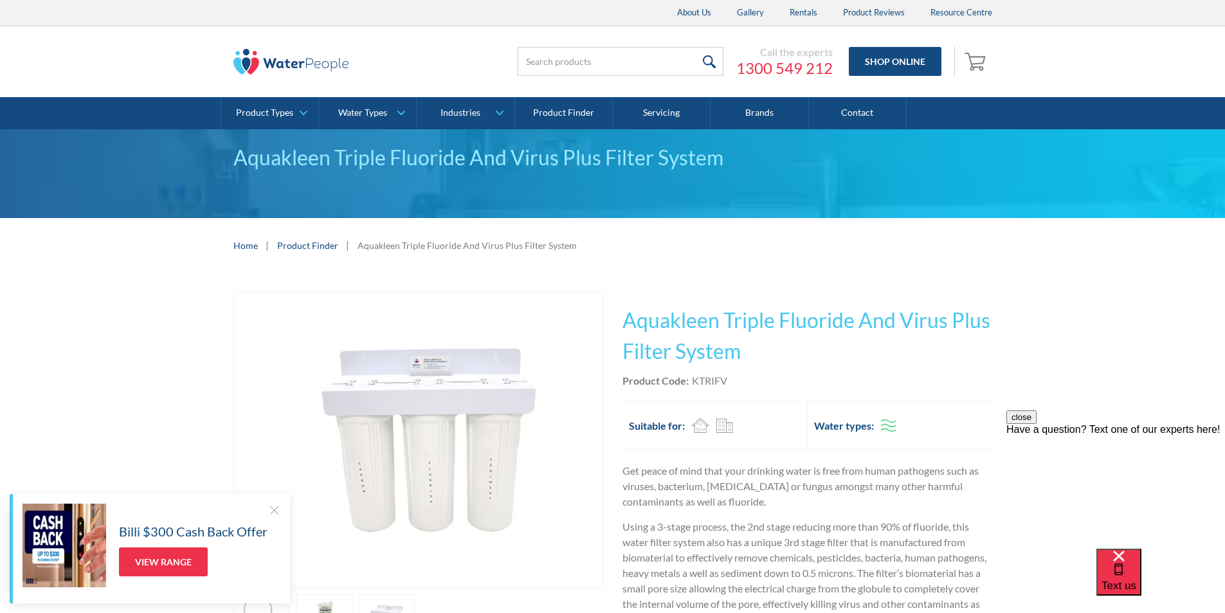
click at [730, 383] on div "Product Code: KTRIFV" at bounding box center [808, 380] width 370 height 15
drag, startPoint x: 729, startPoint y: 374, endPoint x: 693, endPoint y: 378, distance: 36.2
click at [693, 378] on div "Product Code: KTRIFV" at bounding box center [808, 380] width 370 height 15
copy div "KTRIFV"
